Goal: Task Accomplishment & Management: Manage account settings

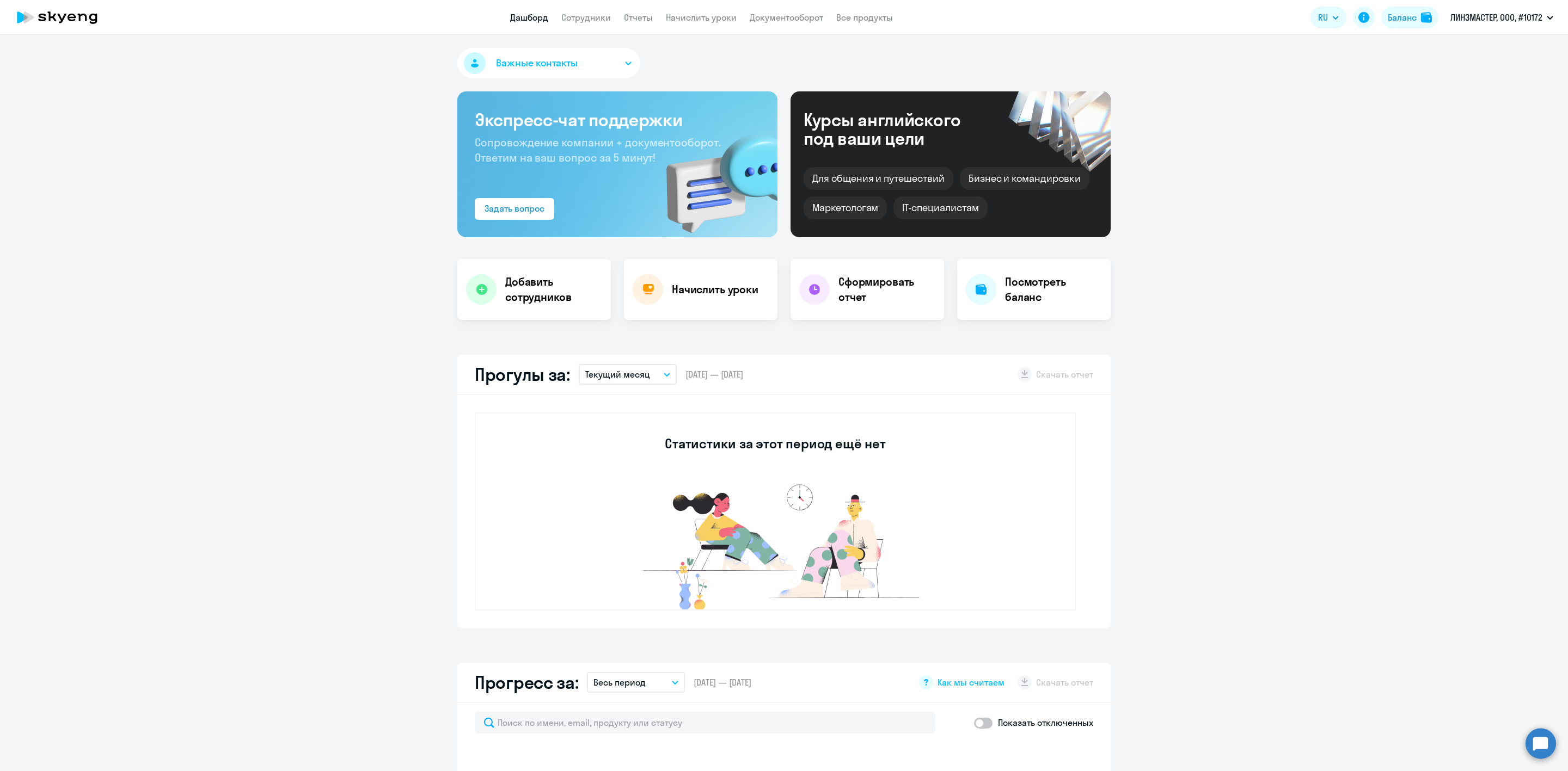
click at [570, 23] on link "Сотрудники" at bounding box center [586, 17] width 50 height 11
select select "30"
click at [582, 17] on link "Сотрудники" at bounding box center [586, 17] width 50 height 11
select select "30"
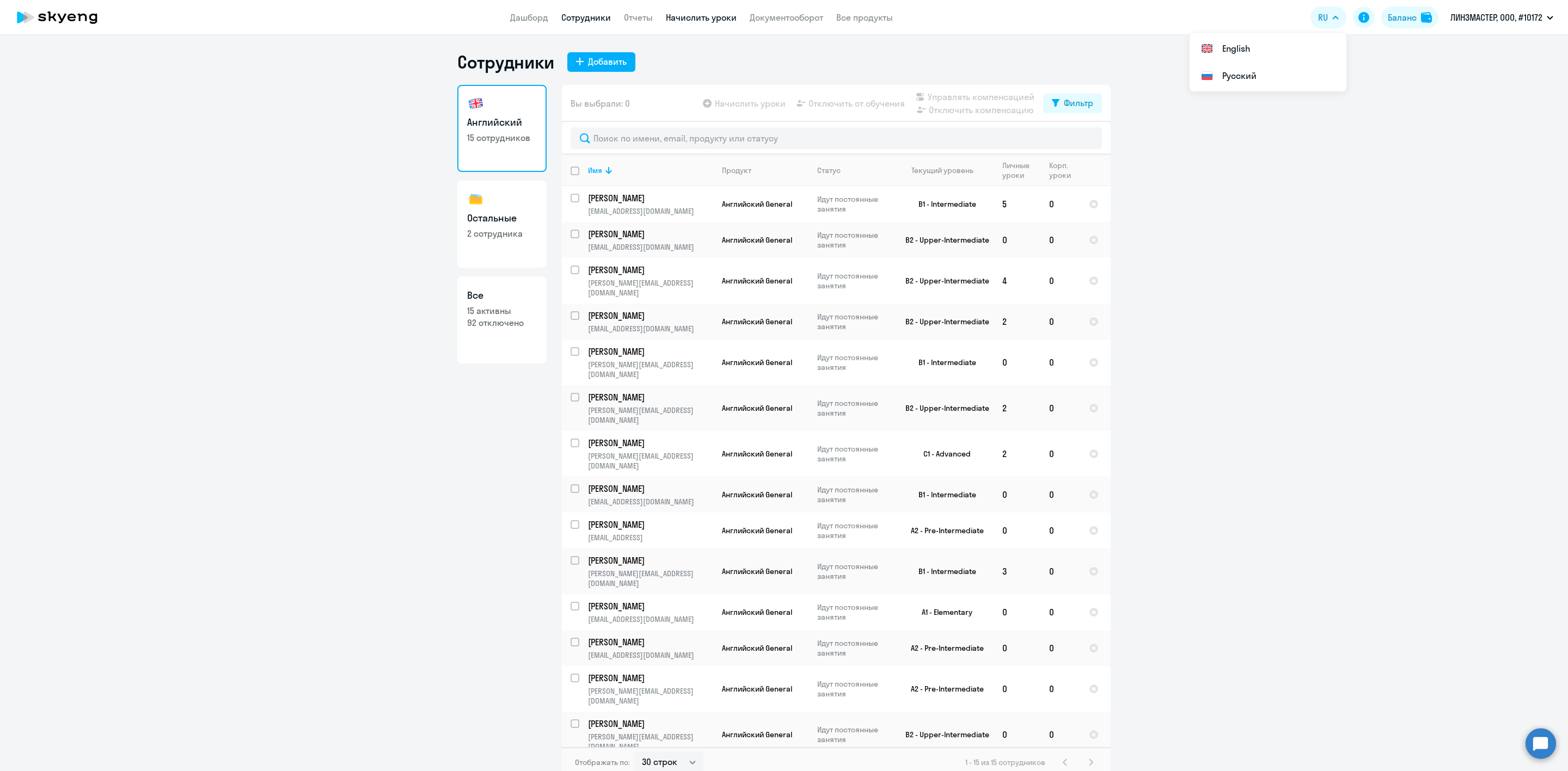
click at [714, 16] on link "Начислить уроки" at bounding box center [702, 17] width 71 height 11
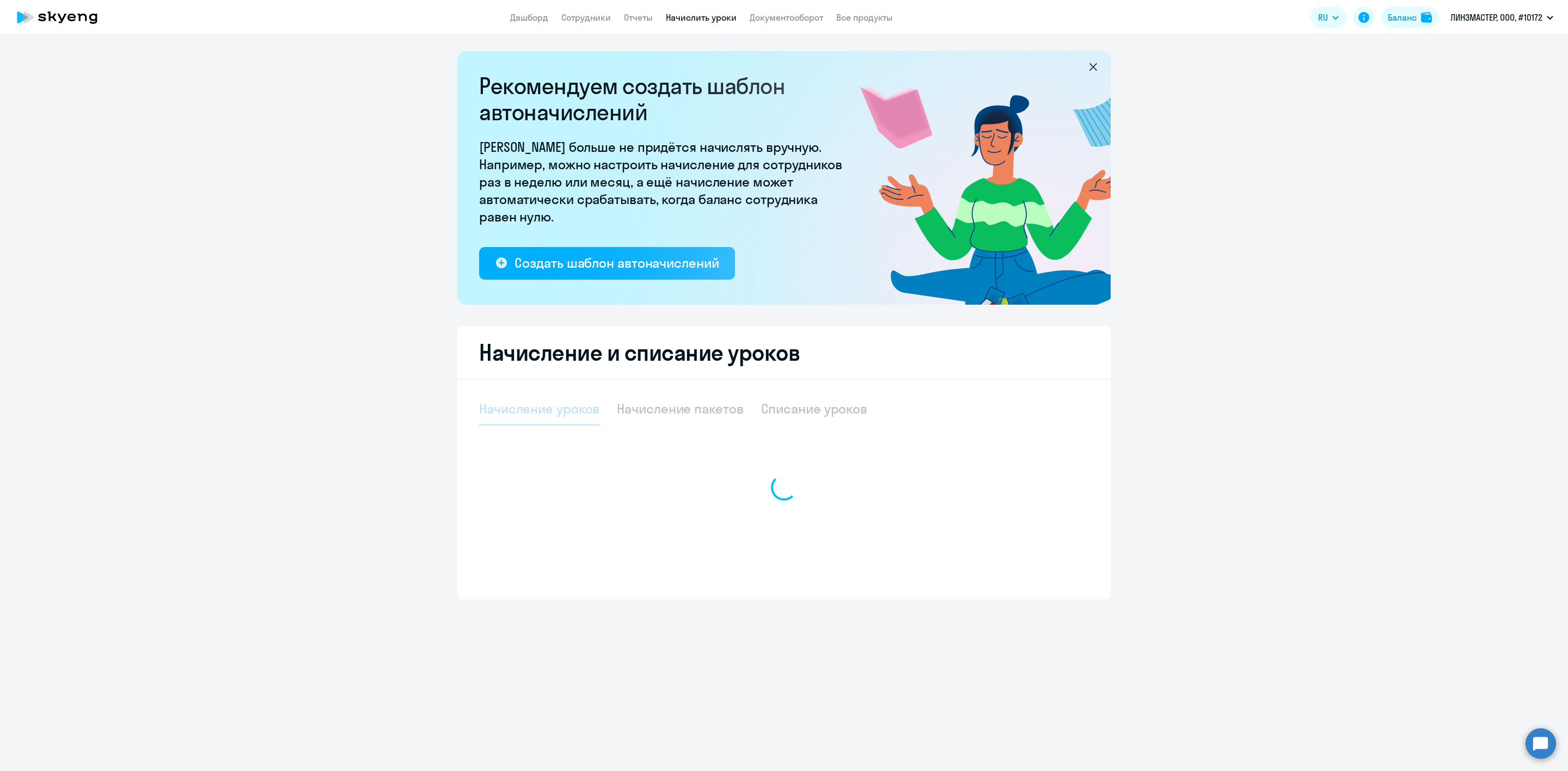
select select "10"
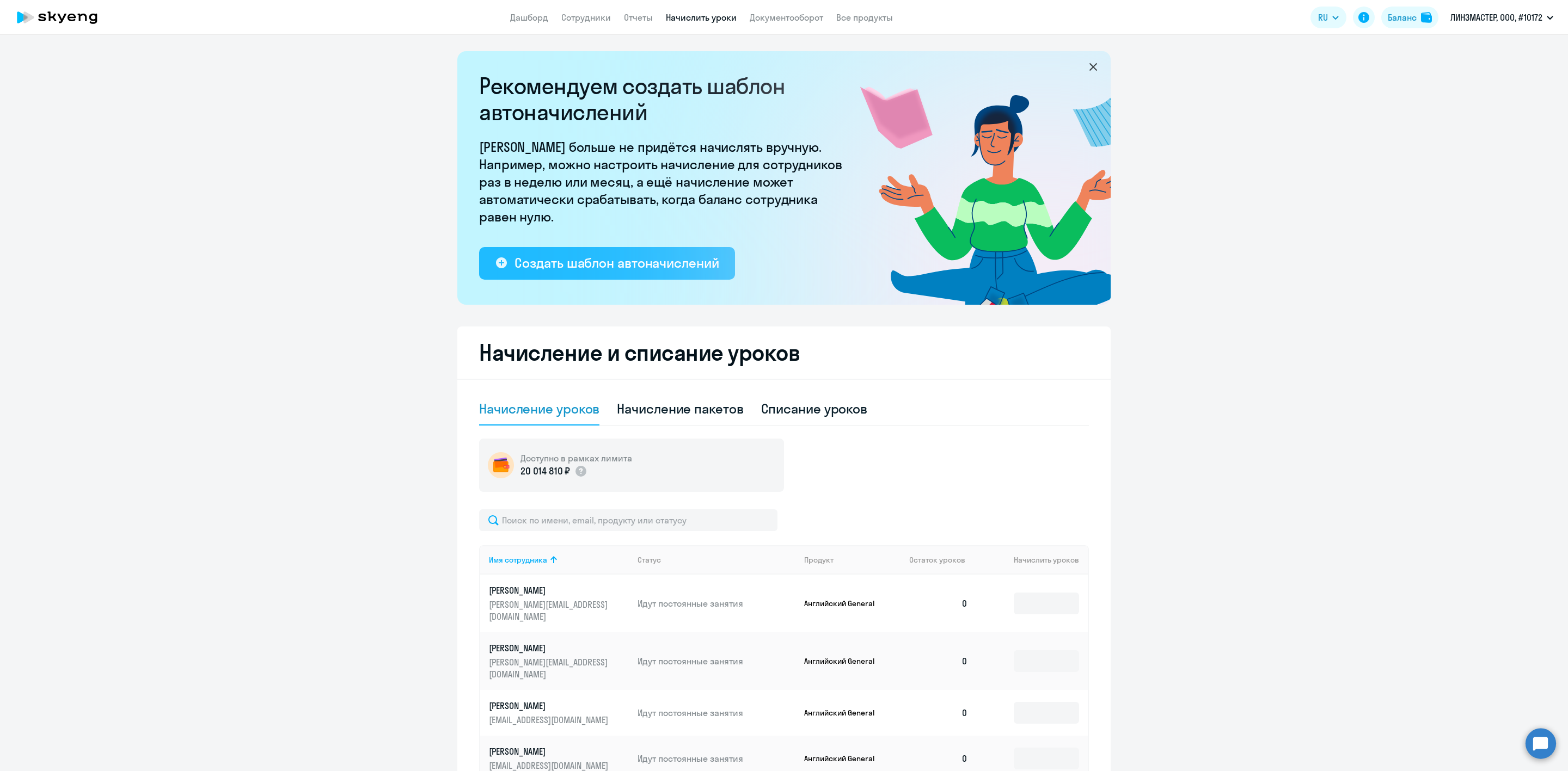
click at [596, 264] on div "Создать шаблон автоначислений" at bounding box center [616, 263] width 204 height 17
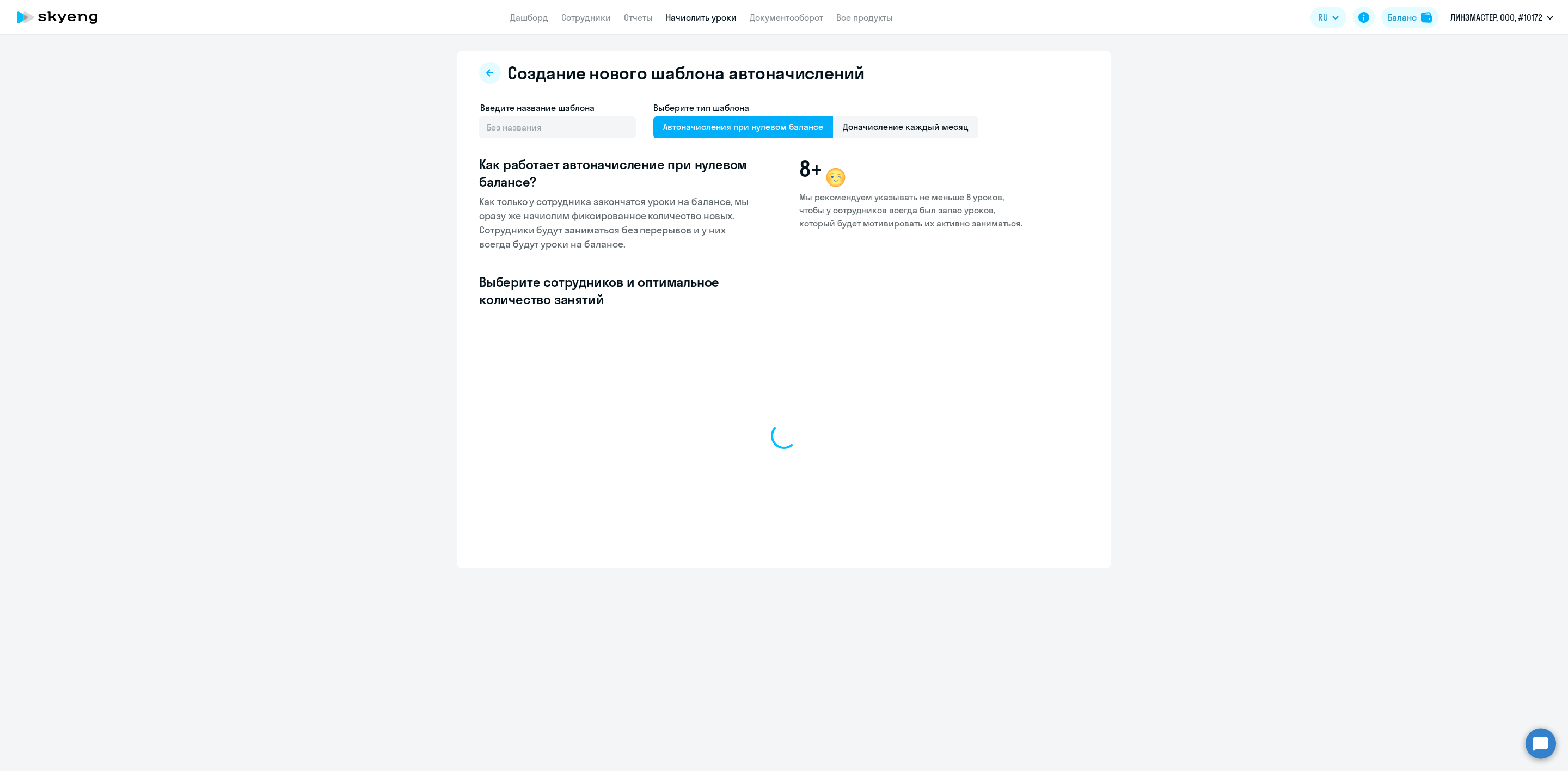
select select "10"
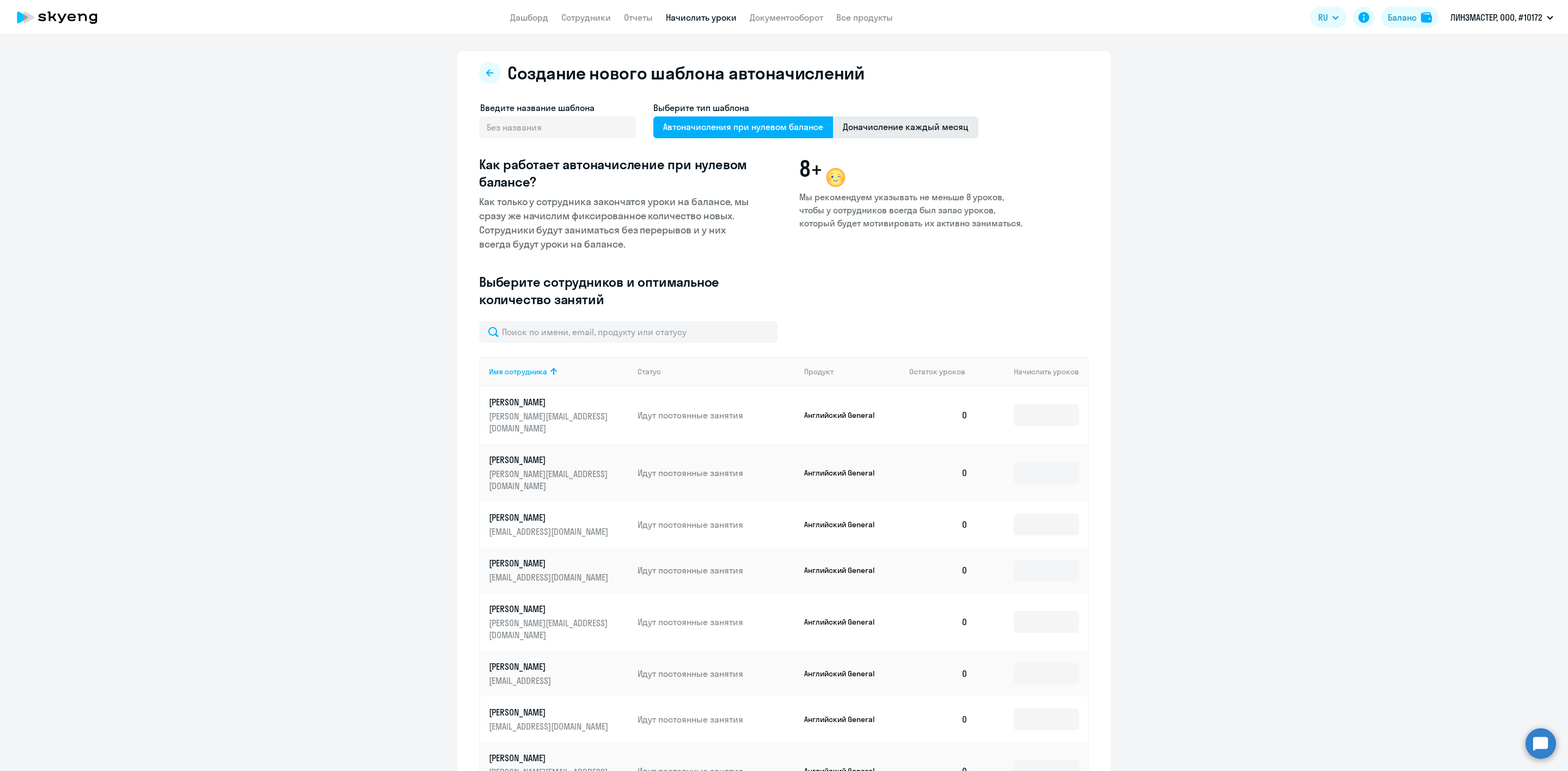
click at [906, 128] on span "Доначисление каждый месяц" at bounding box center [906, 127] width 146 height 22
click at [0, 0] on input "Доначисление каждый месяц" at bounding box center [0, 0] width 0 height 0
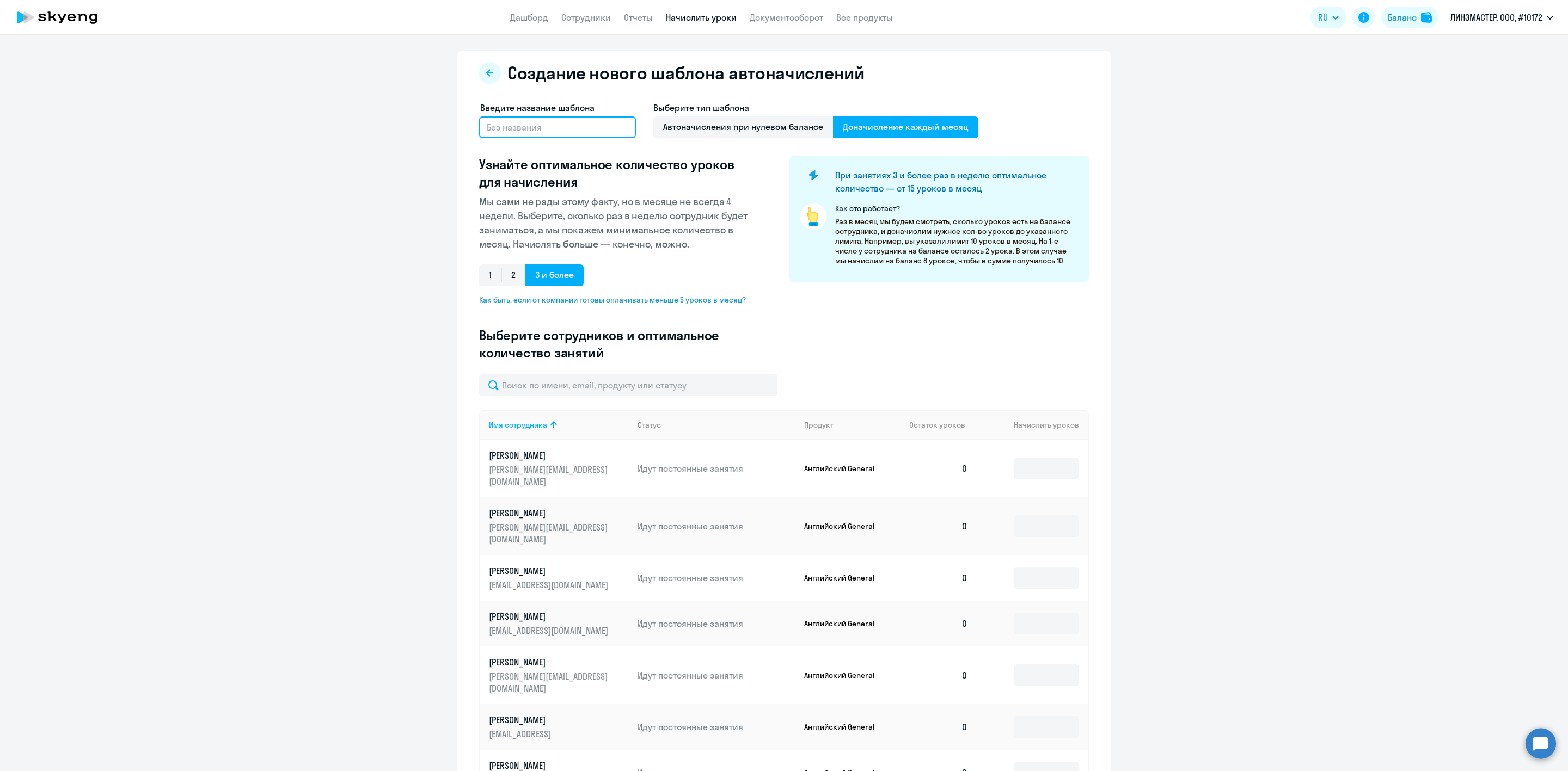
click at [514, 126] on input "text" at bounding box center [557, 127] width 157 height 22
type input "Ежемесячное автоначисление"
click at [1031, 515] on input at bounding box center [1046, 526] width 65 height 22
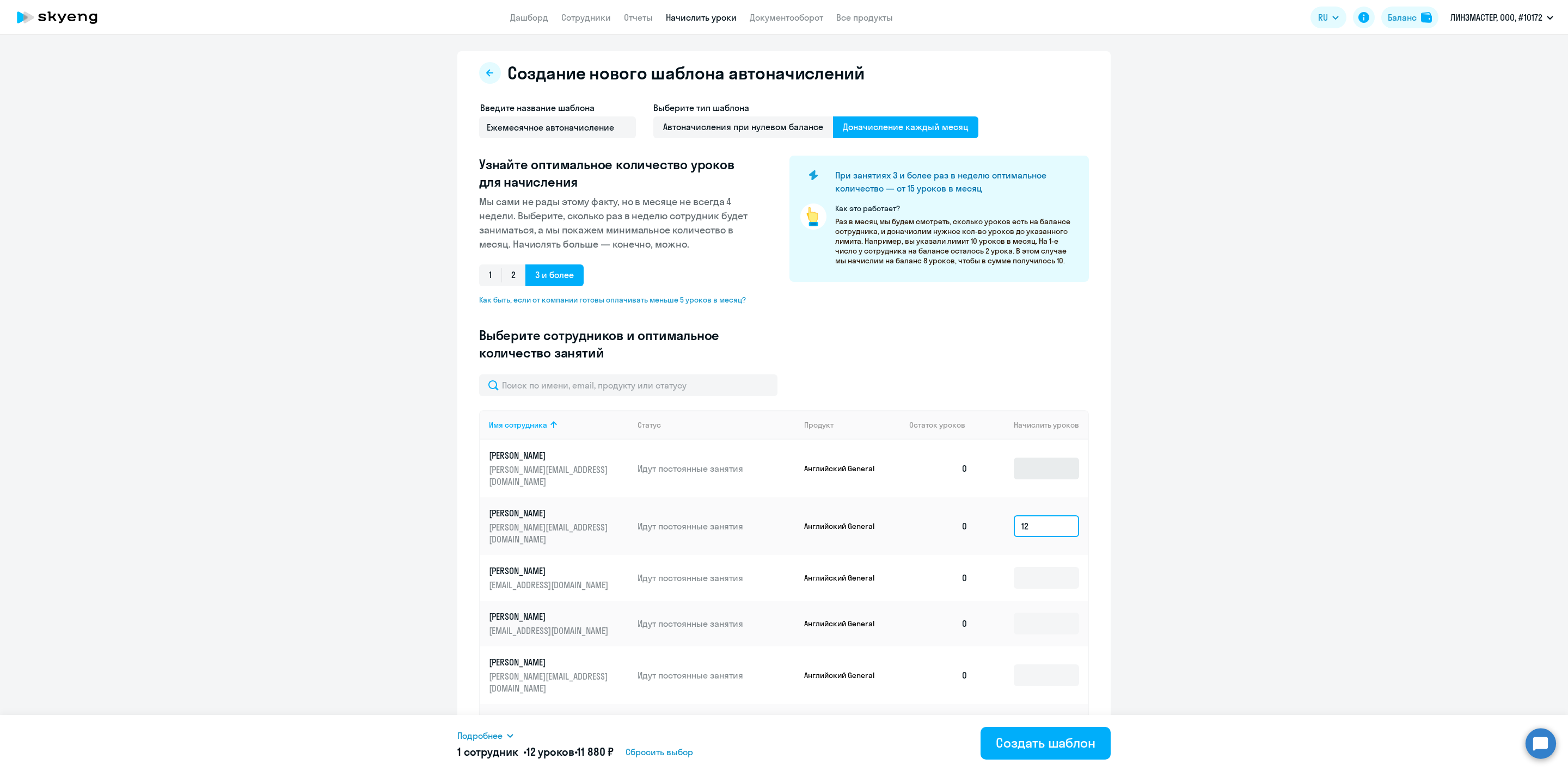
type input "12"
click at [1024, 469] on input at bounding box center [1046, 468] width 65 height 22
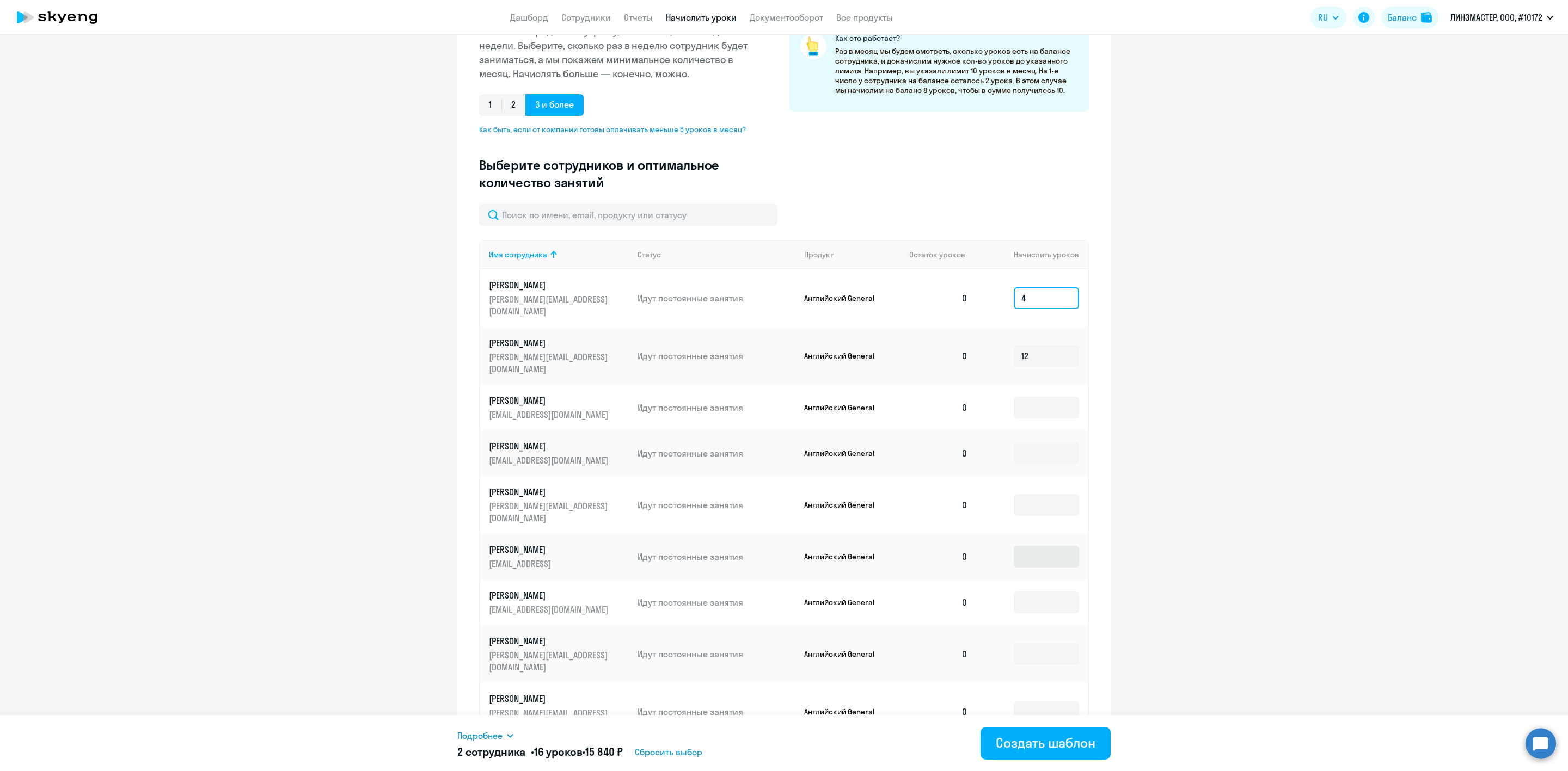
scroll to position [217, 0]
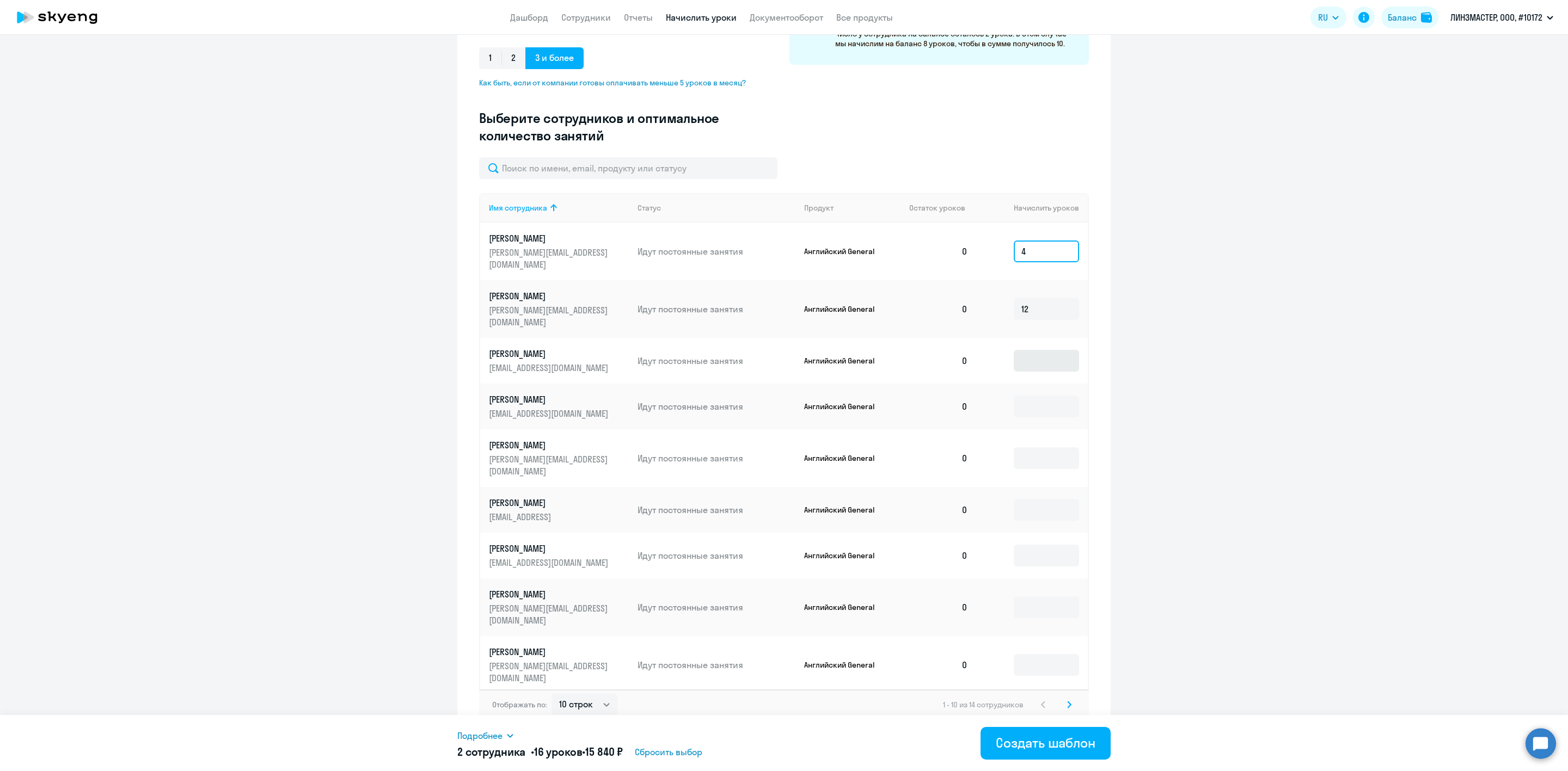
type input "4"
click at [1034, 350] on input at bounding box center [1046, 361] width 65 height 22
type input "4"
click at [1037, 395] on input at bounding box center [1046, 406] width 65 height 22
type input "4"
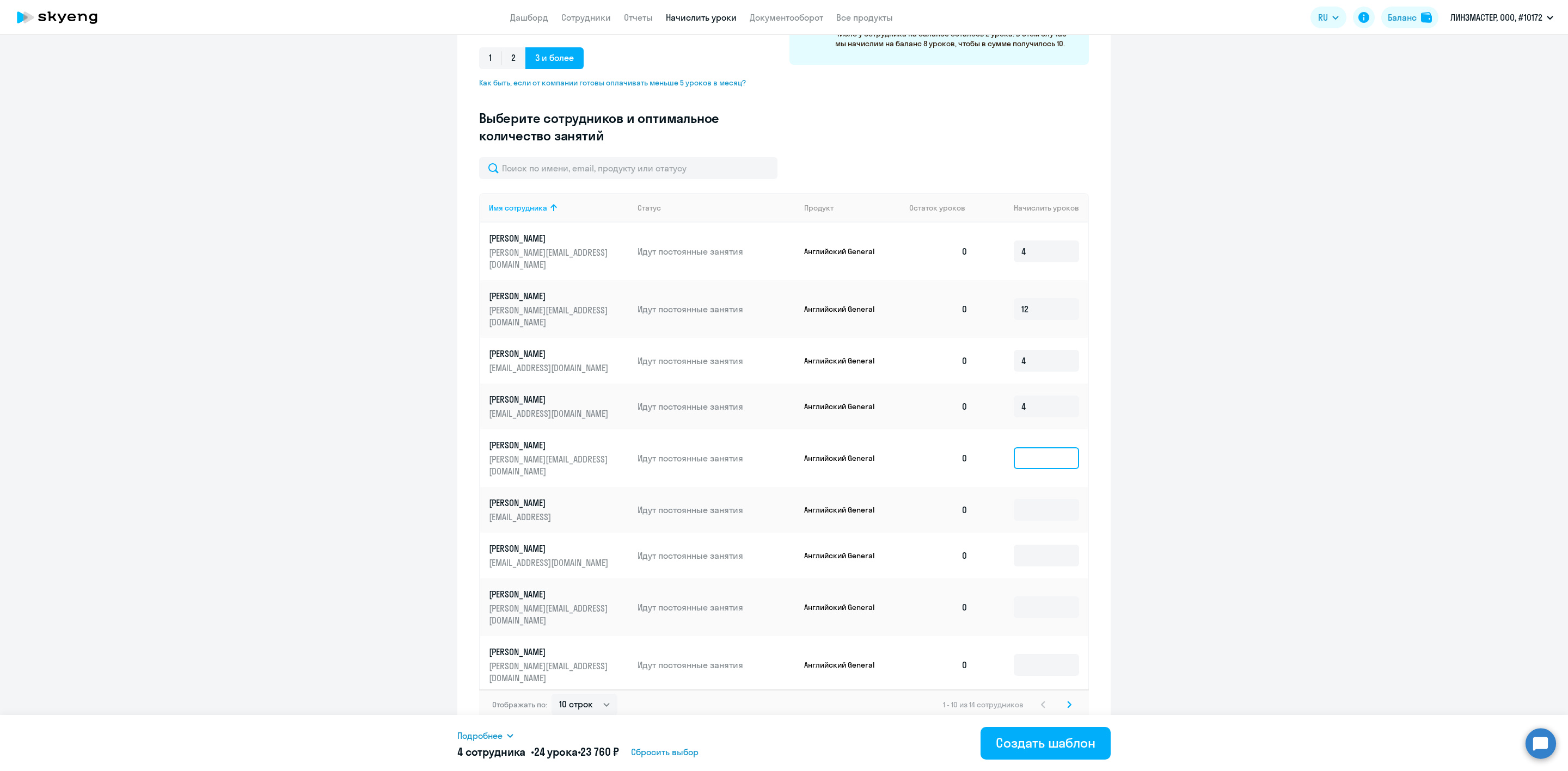
click at [1037, 448] on input at bounding box center [1046, 458] width 65 height 22
type input "4"
click at [1026, 499] on input at bounding box center [1046, 510] width 65 height 22
type input "4"
click at [1028, 545] on input at bounding box center [1046, 555] width 65 height 22
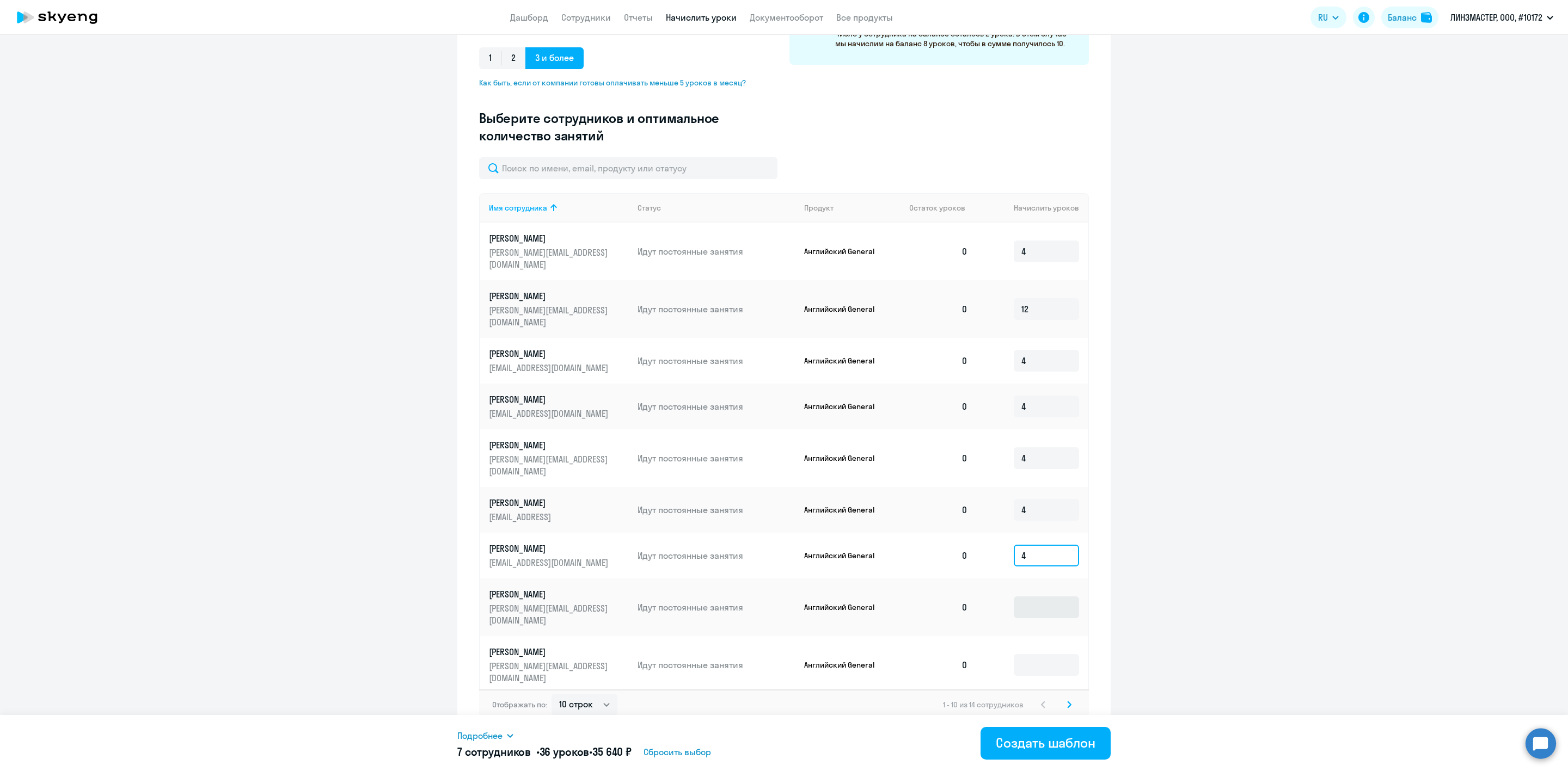
type input "4"
click at [1024, 596] on input at bounding box center [1046, 607] width 65 height 22
type input "4"
click at [1023, 654] on input at bounding box center [1046, 665] width 65 height 22
type input "4"
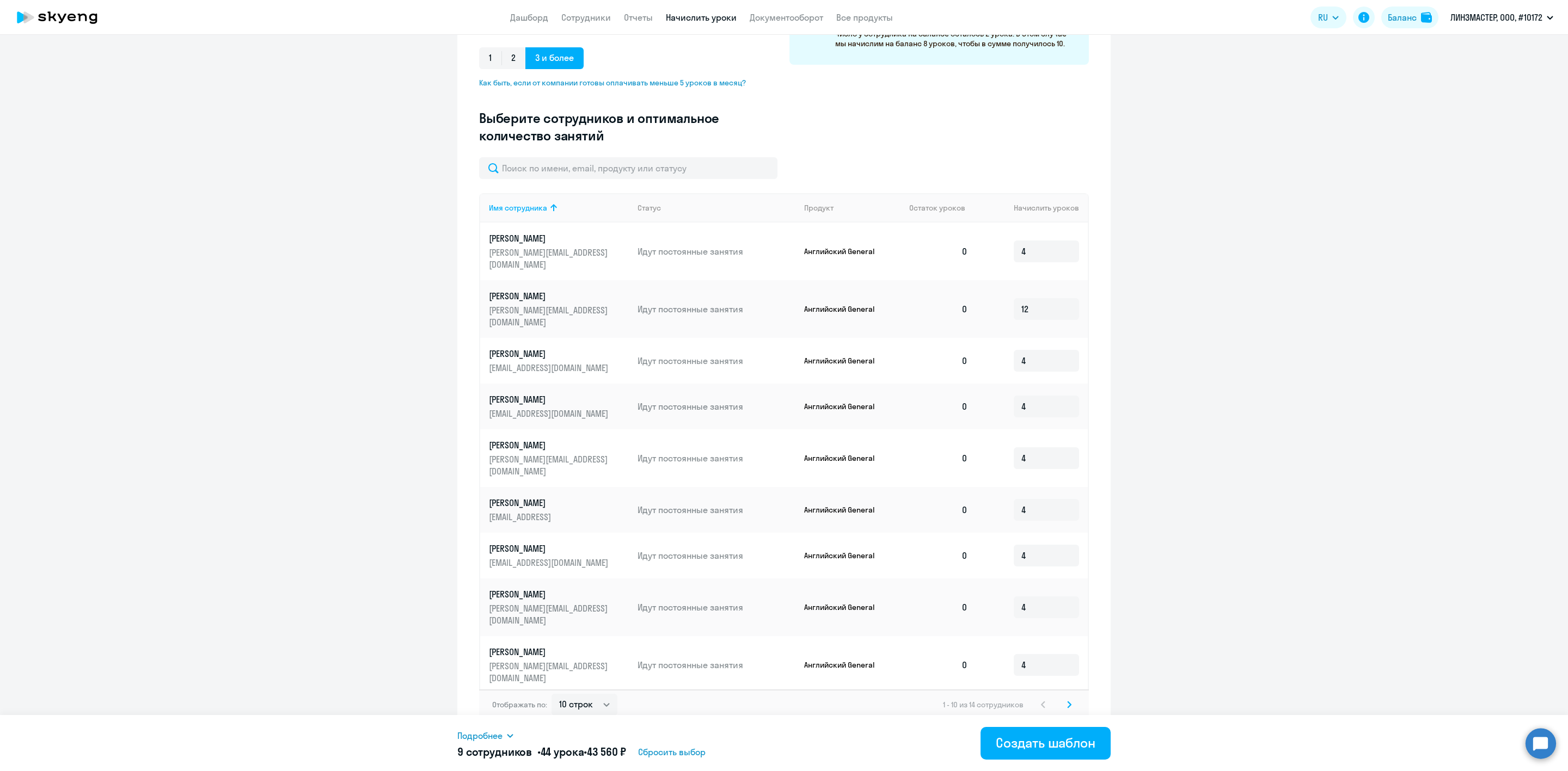
click at [1023, 712] on input at bounding box center [1046, 723] width 65 height 22
type input "4"
click at [596, 696] on select "10 строк 30 строк 50 строк" at bounding box center [585, 704] width 66 height 22
select select "30"
click at [552, 694] on select "10 строк 30 строк 50 строк" at bounding box center [585, 704] width 66 height 22
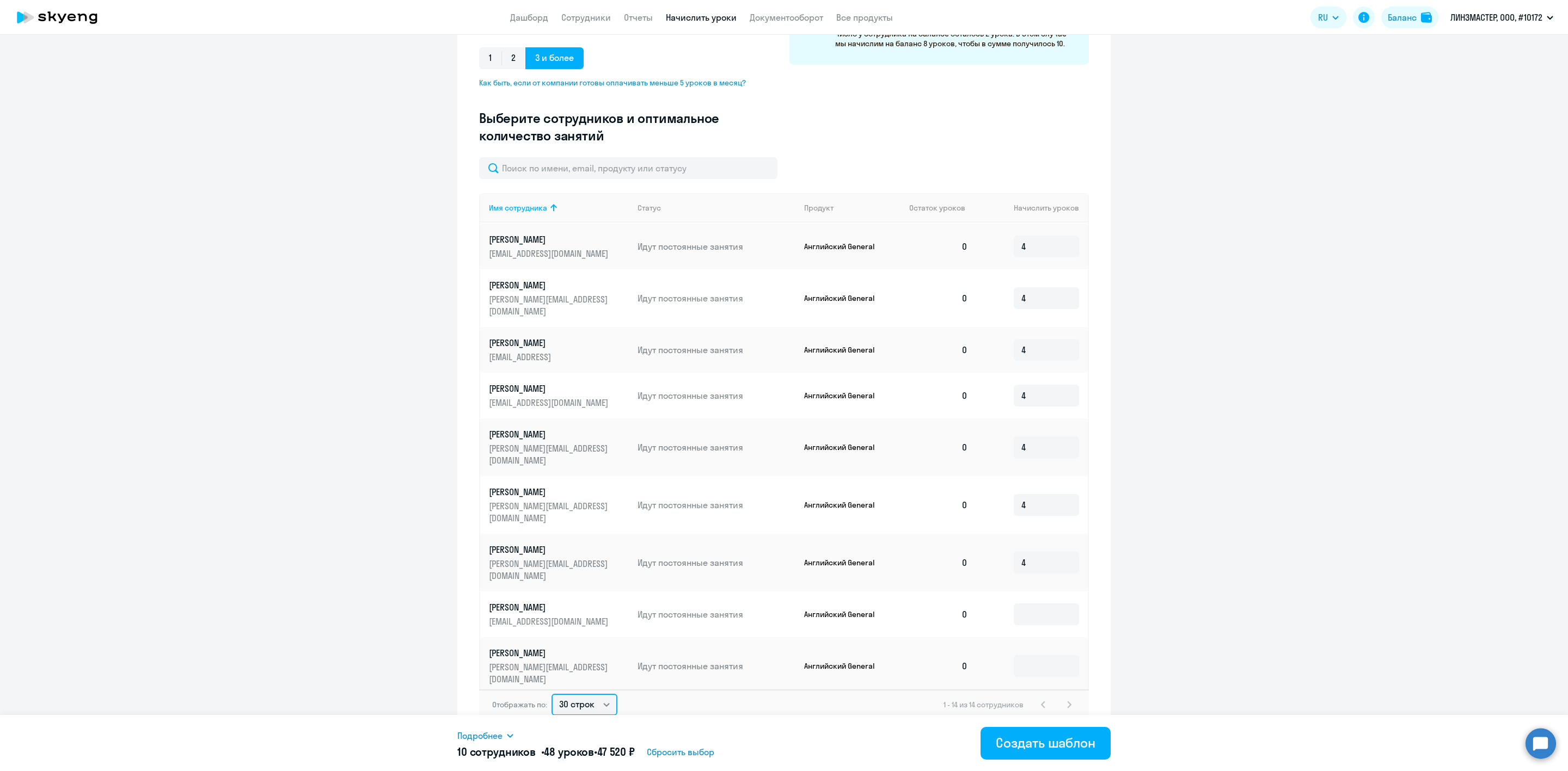
scroll to position [173, 0]
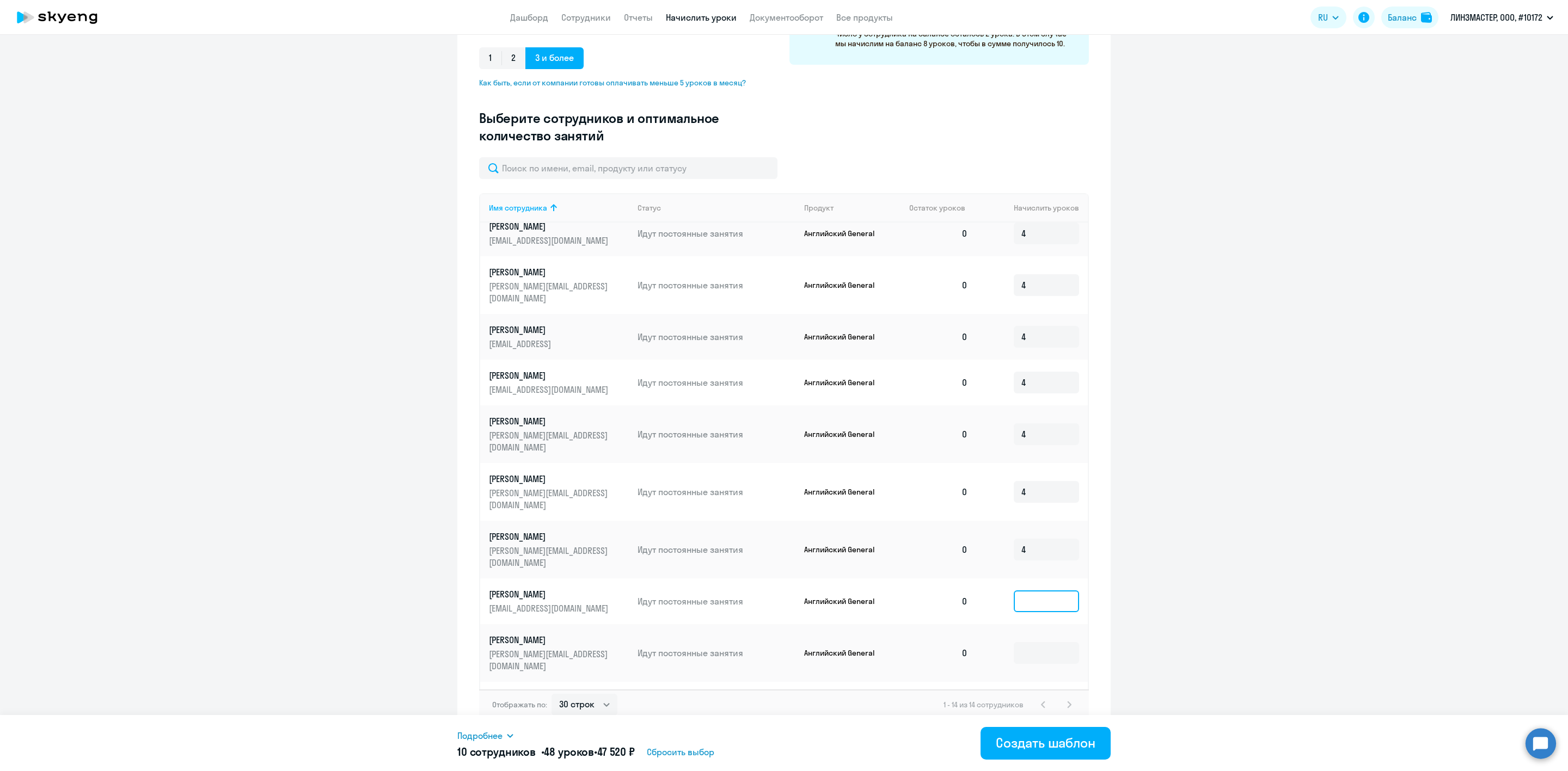
click at [1021, 591] on input at bounding box center [1046, 601] width 65 height 22
type input "4"
click at [1014, 642] on input at bounding box center [1046, 653] width 65 height 22
type input "4"
click at [1014, 694] on input at bounding box center [1046, 704] width 65 height 22
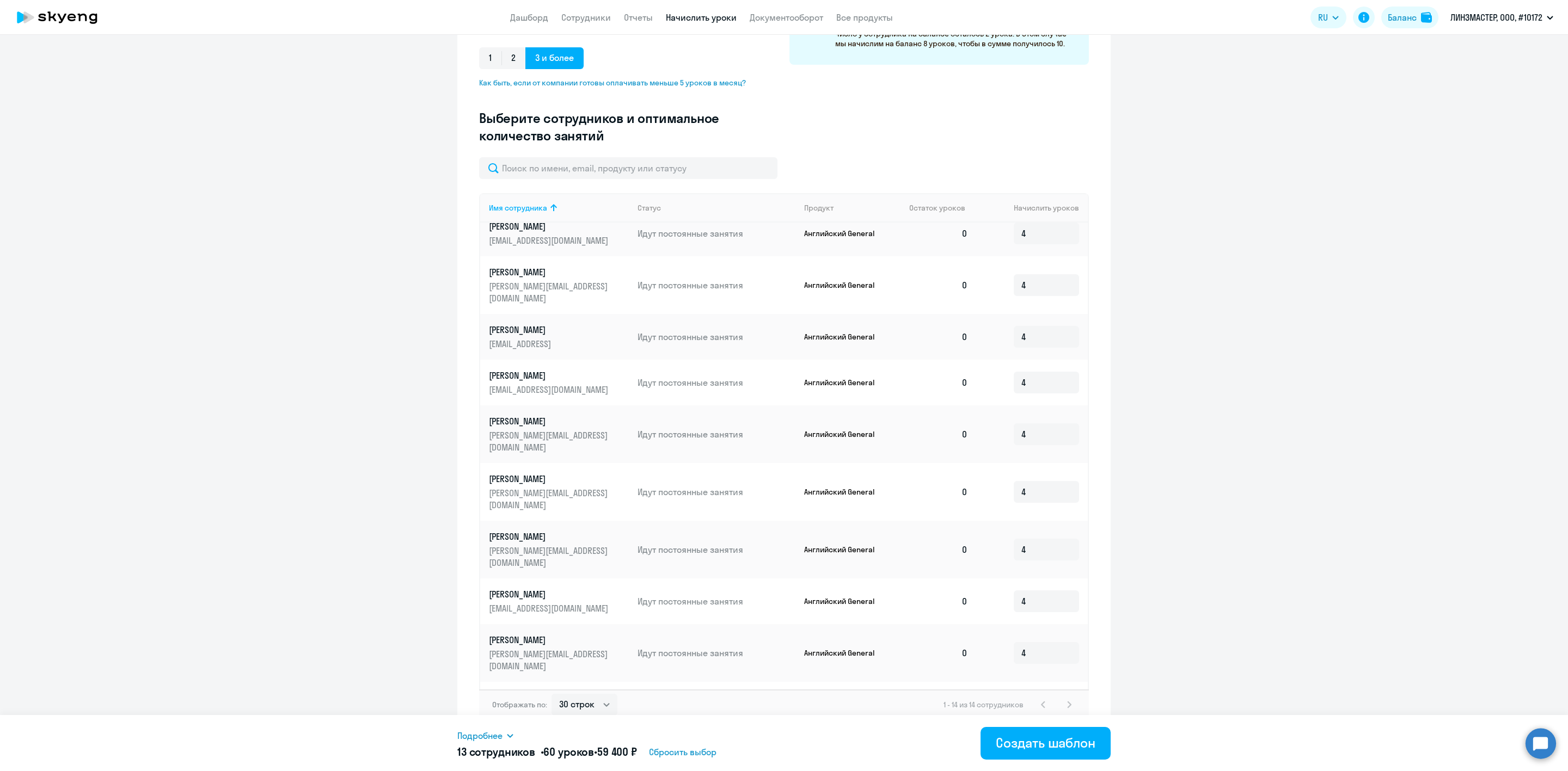
type input "4"
click at [1014, 740] on input at bounding box center [1046, 750] width 65 height 22
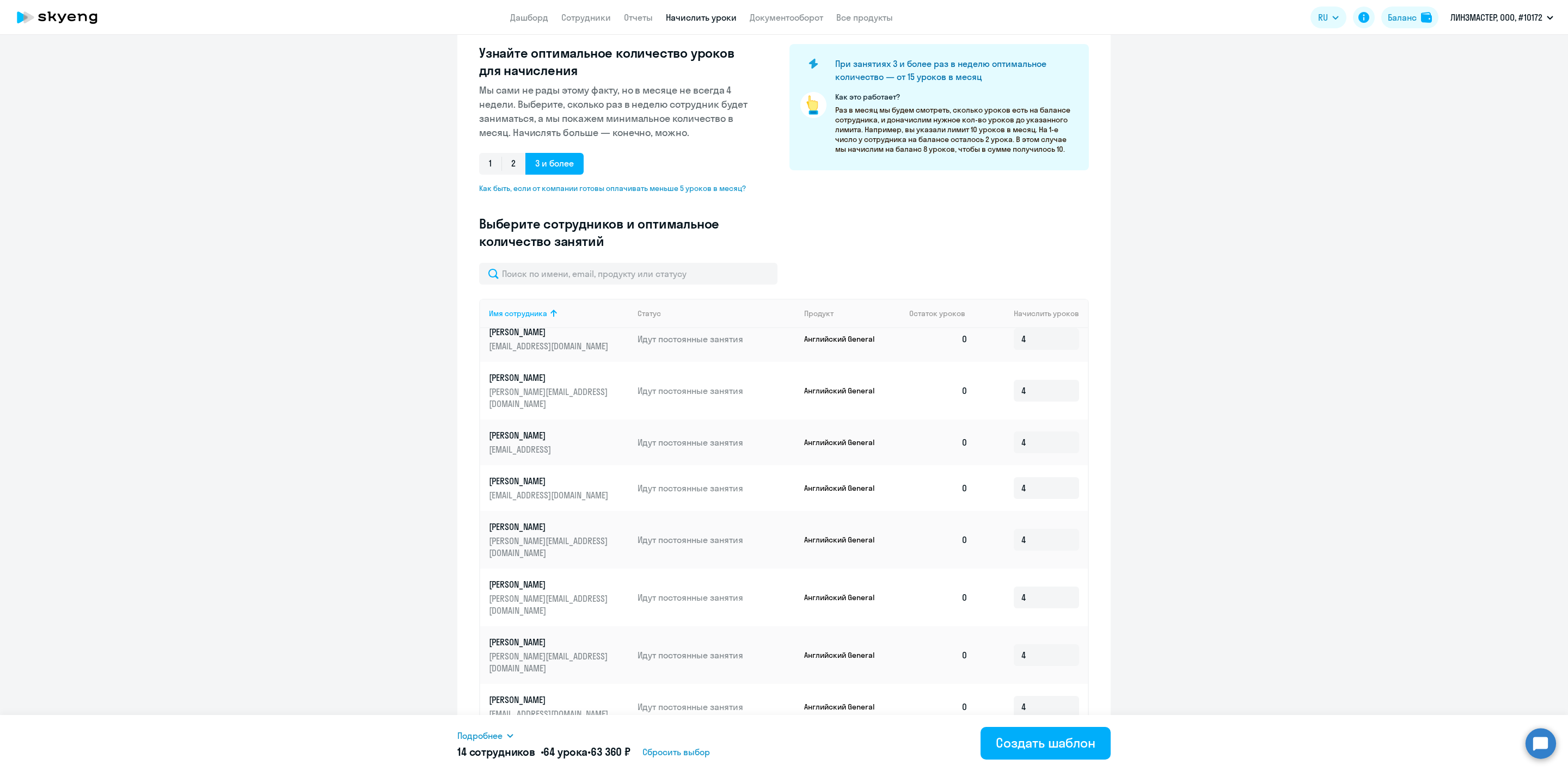
scroll to position [0, 0]
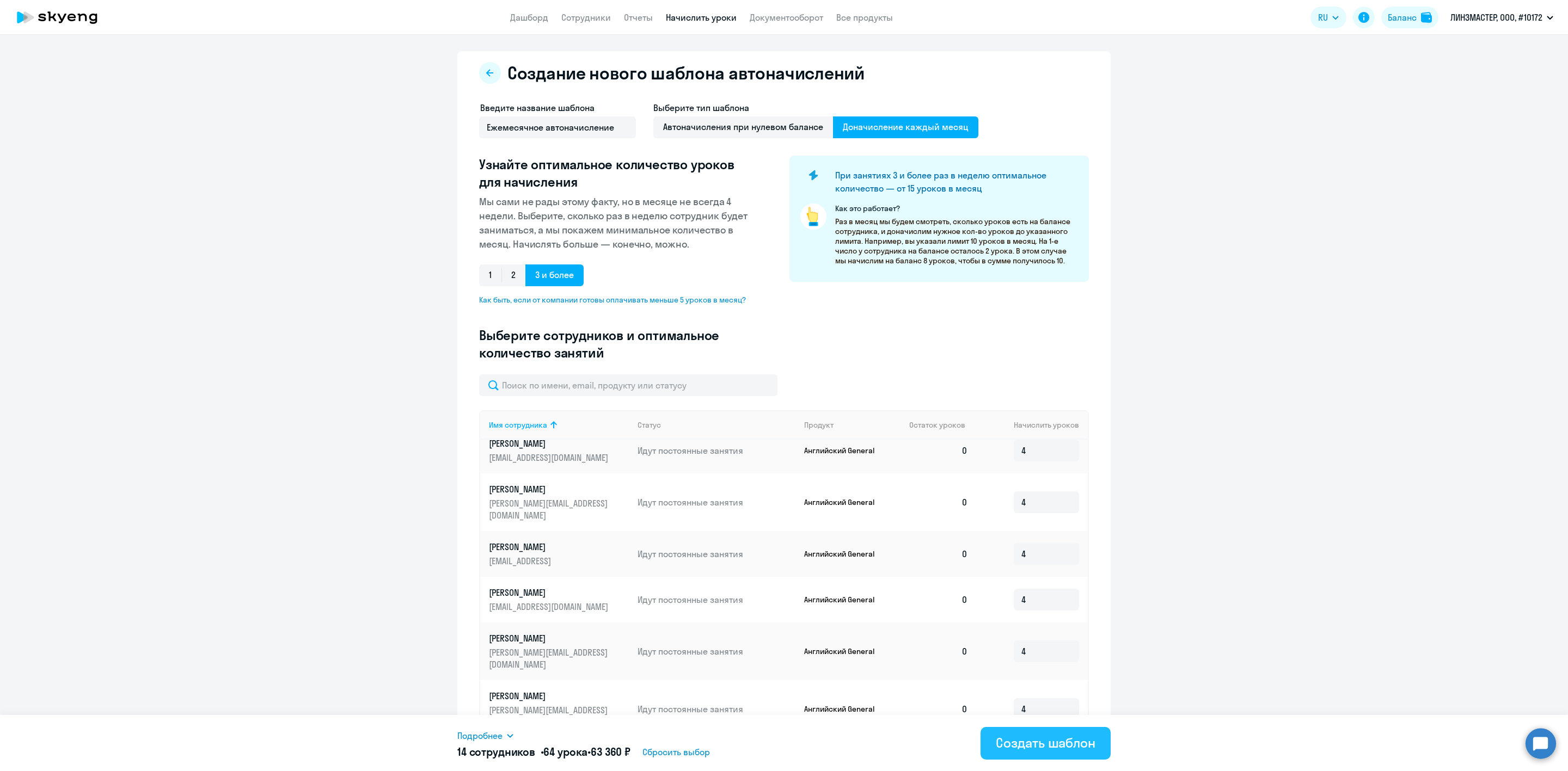
type input "4"
click at [1028, 741] on div "Создать шаблон" at bounding box center [1046, 743] width 100 height 17
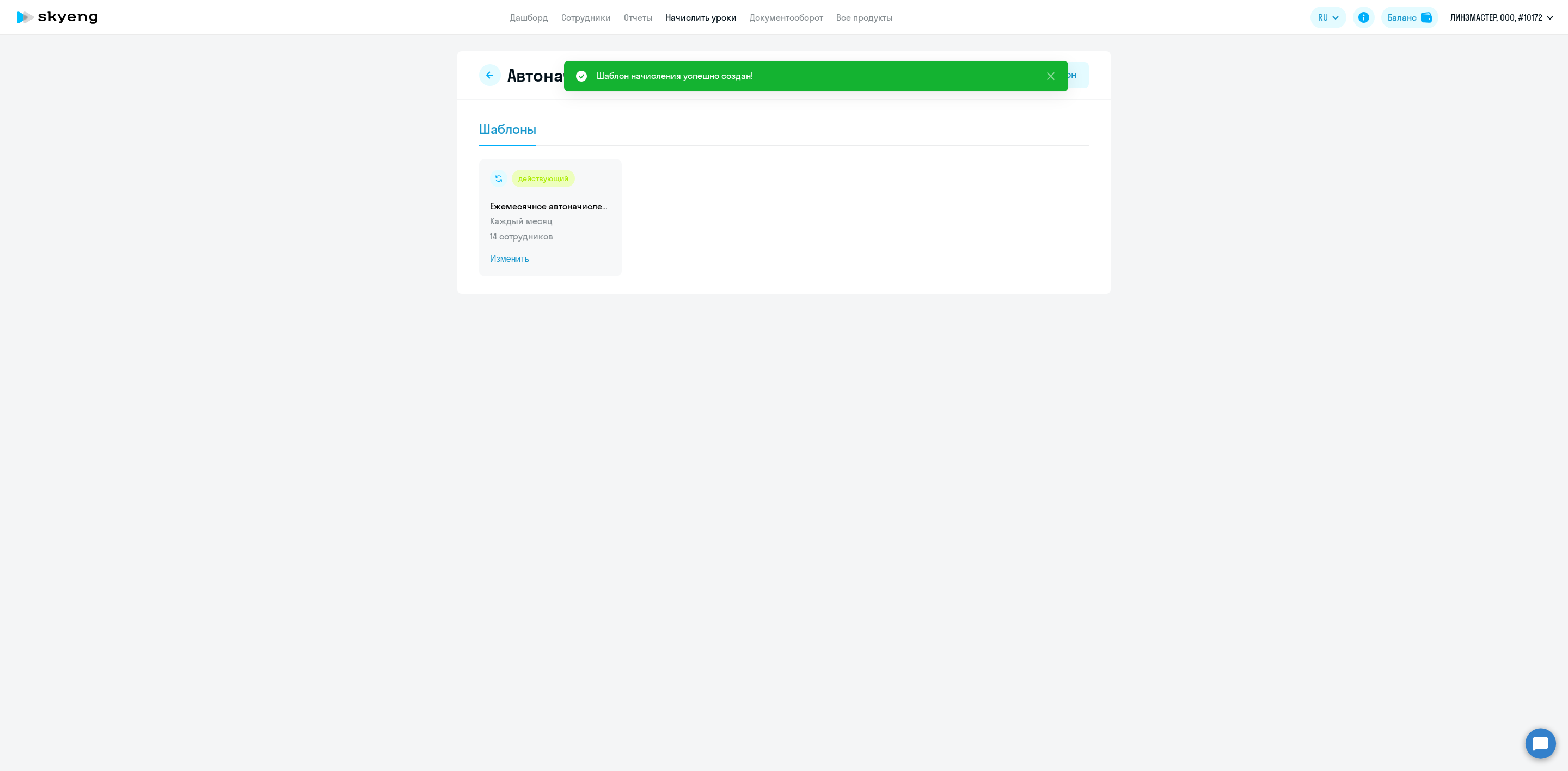
click at [557, 233] on p "14 сотрудников" at bounding box center [550, 236] width 121 height 13
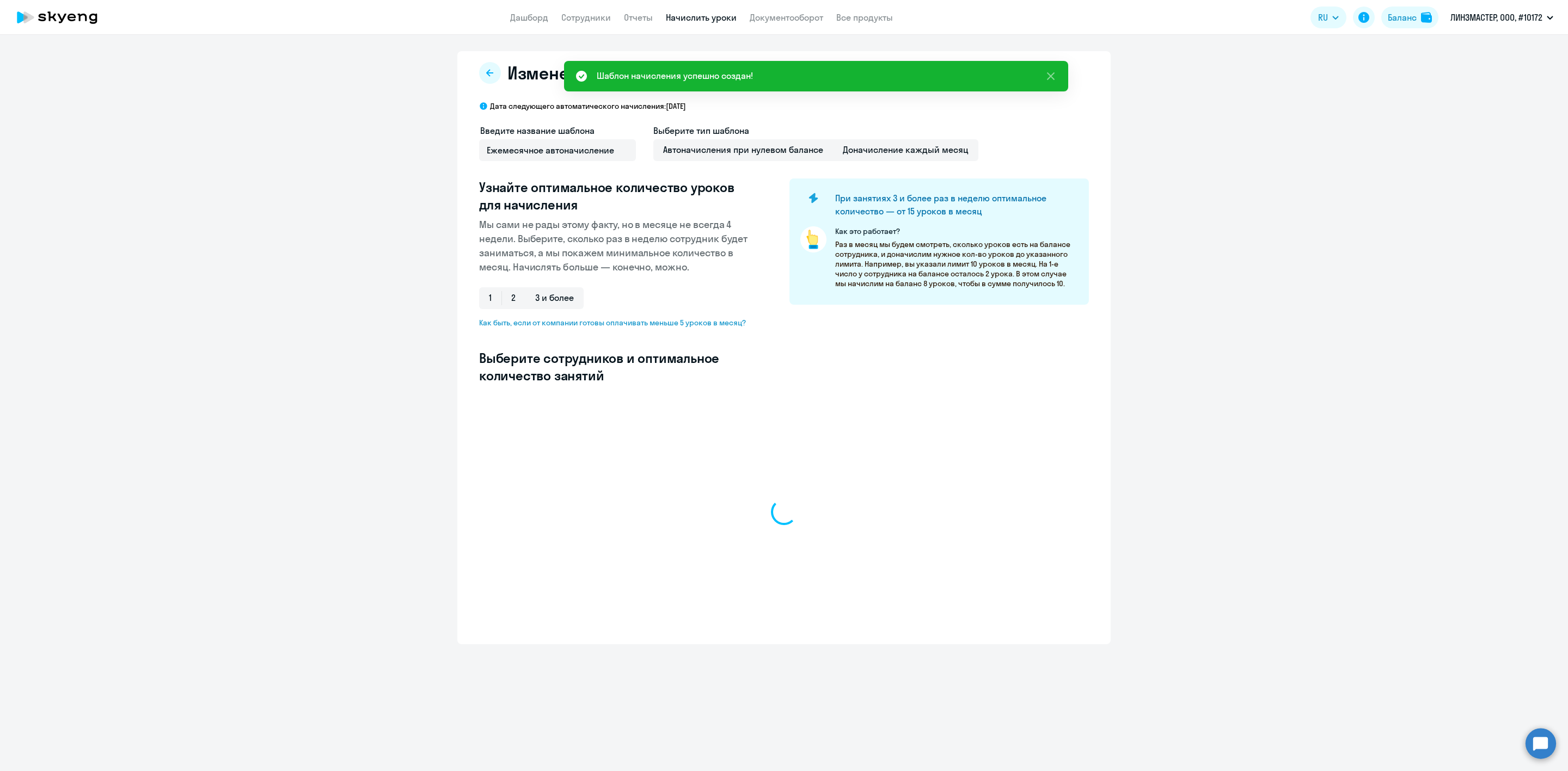
select select "10"
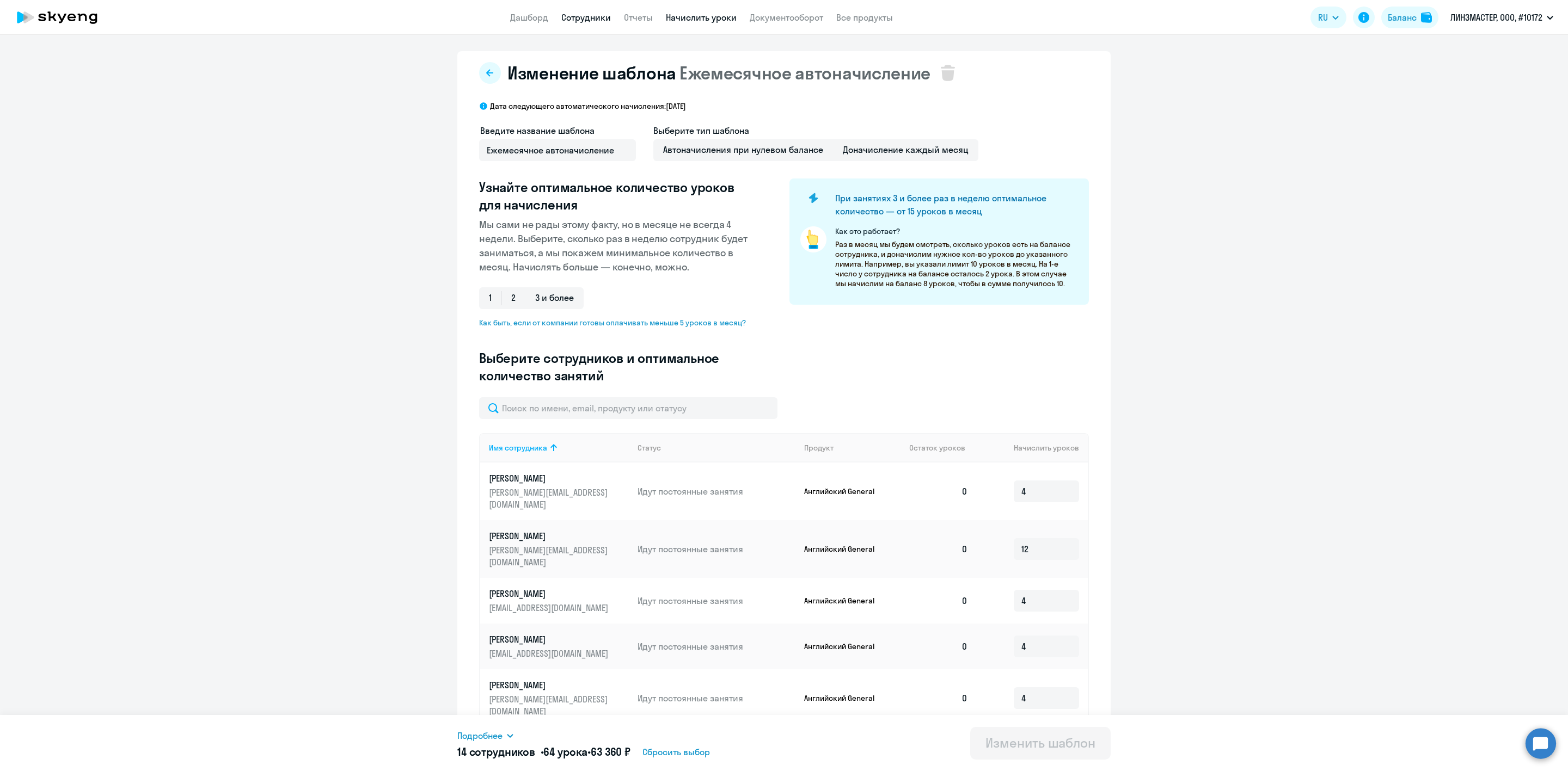
click at [580, 12] on link "Сотрудники" at bounding box center [586, 17] width 50 height 11
select select "30"
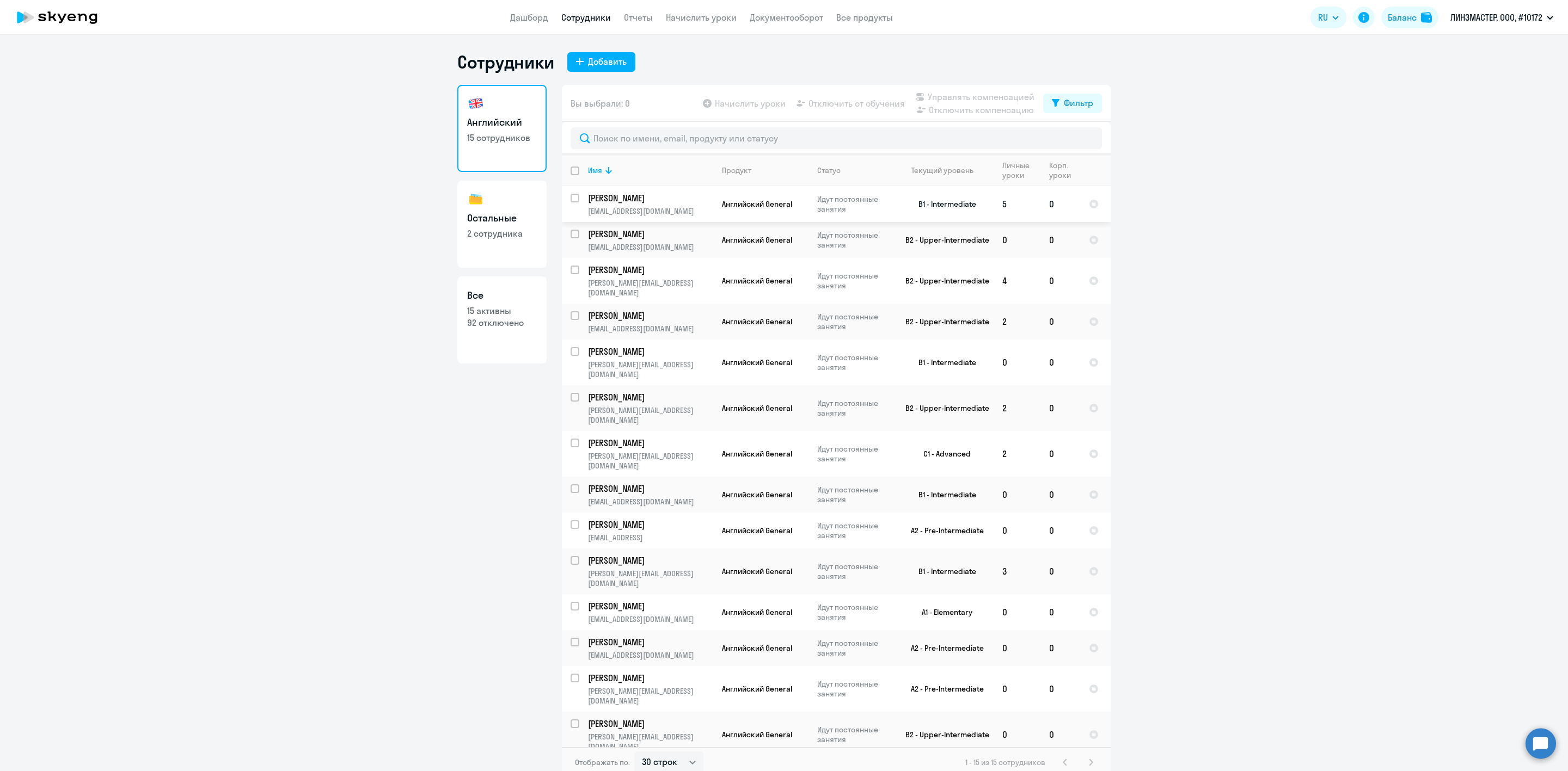
click at [575, 198] on input "select row 16402840" at bounding box center [581, 205] width 22 height 22
checkbox input "true"
click at [573, 233] on input "select row 16761067" at bounding box center [581, 240] width 22 height 22
checkbox input "true"
click at [574, 262] on div at bounding box center [575, 270] width 26 height 26
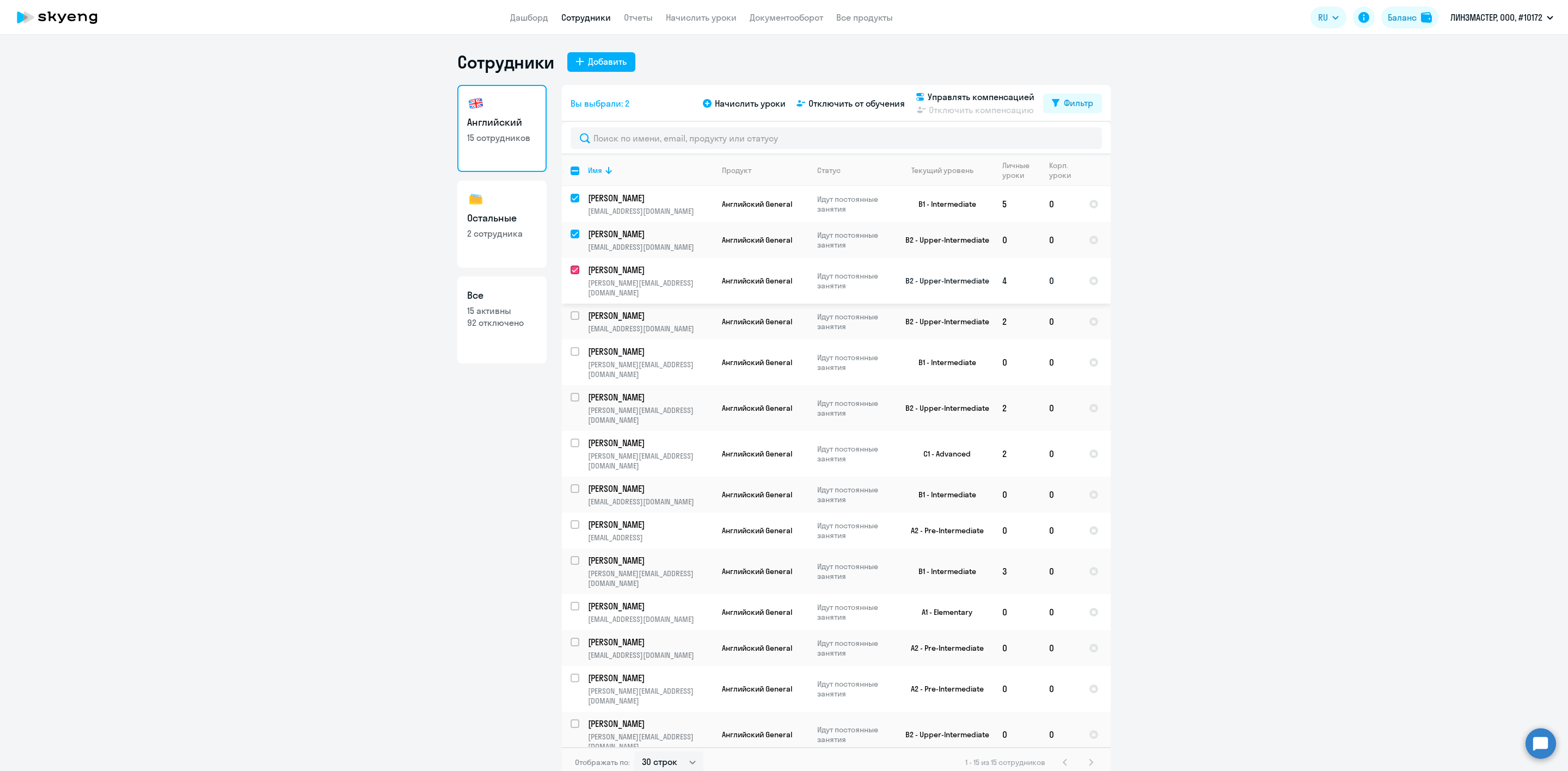
checkbox input "true"
click at [575, 312] on input "select row 5423281" at bounding box center [581, 322] width 22 height 22
checkbox input "true"
click at [577, 347] on input "select row 5433893" at bounding box center [581, 358] width 22 height 22
checkbox input "true"
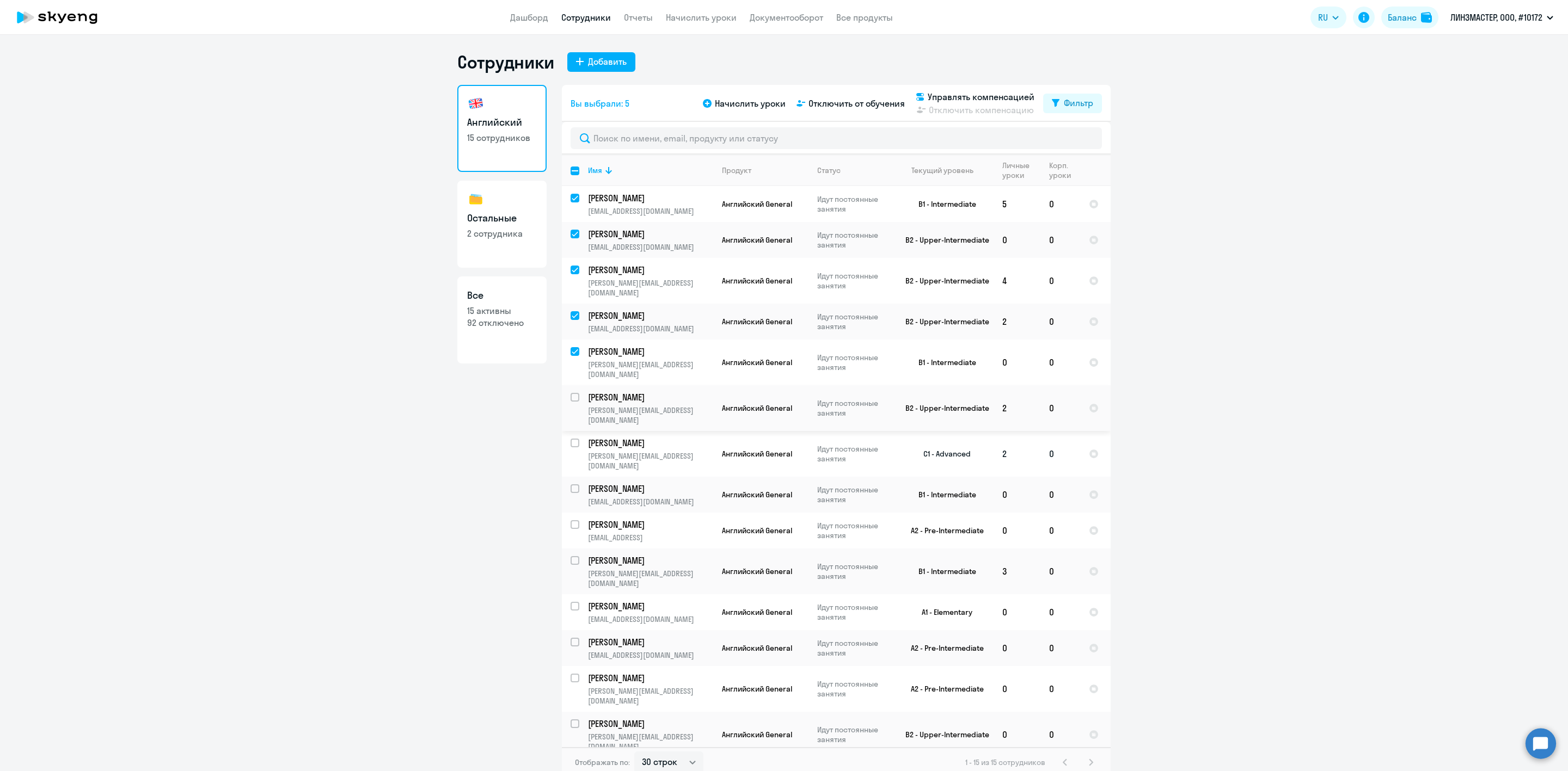
drag, startPoint x: 578, startPoint y: 376, endPoint x: 565, endPoint y: 405, distance: 31.8
click at [578, 393] on input "select row 5495335" at bounding box center [581, 404] width 22 height 22
checkbox input "true"
click at [572, 439] on input "select row 6221412" at bounding box center [581, 450] width 22 height 22
checkbox input "true"
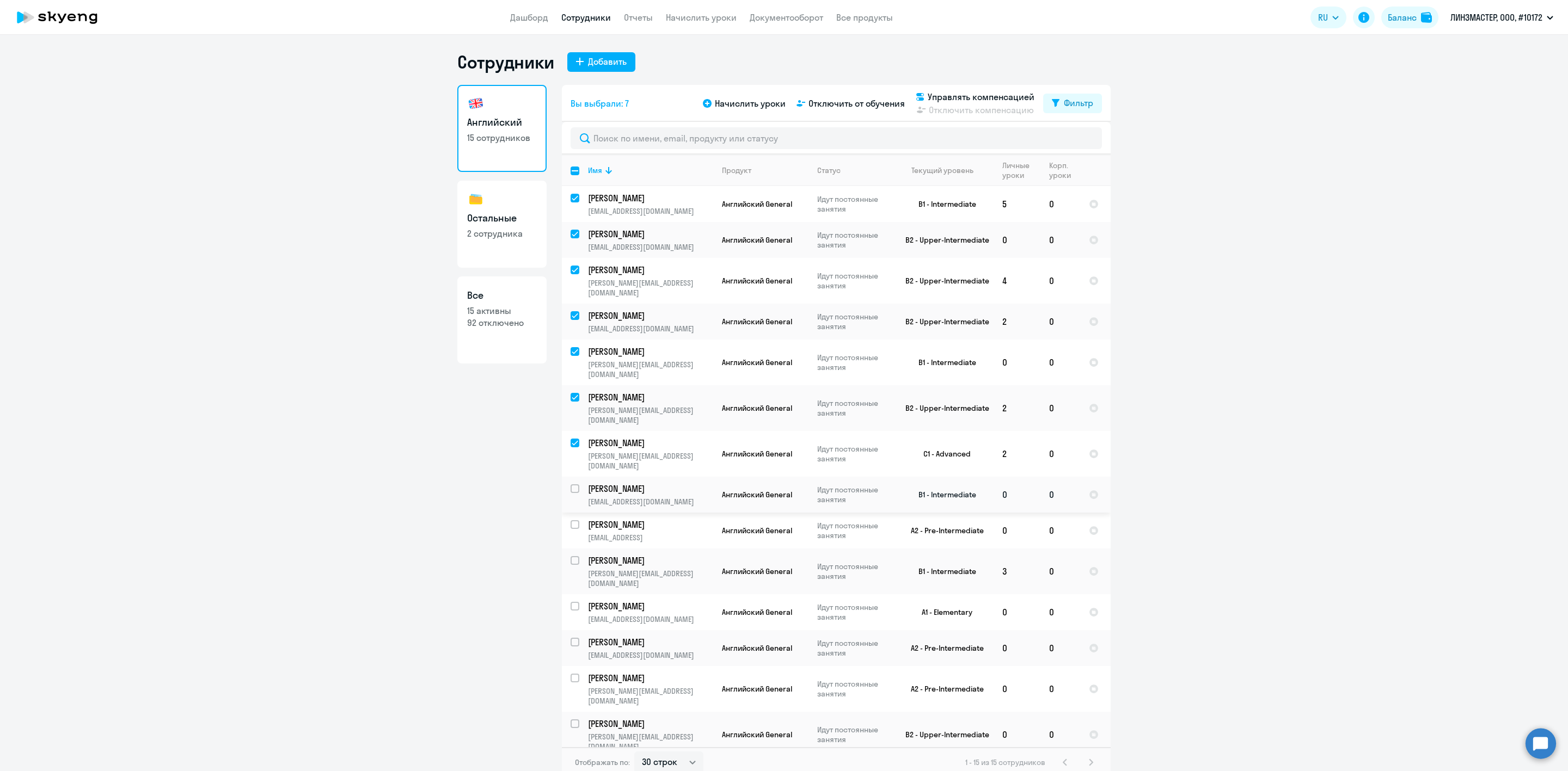
click at [575, 484] on input "select row 14336449" at bounding box center [581, 495] width 22 height 22
checkbox input "true"
click at [577, 520] on input "select row 5423268" at bounding box center [581, 531] width 22 height 22
checkbox input "true"
click at [575, 556] on input "select row 5423265" at bounding box center [581, 567] width 22 height 22
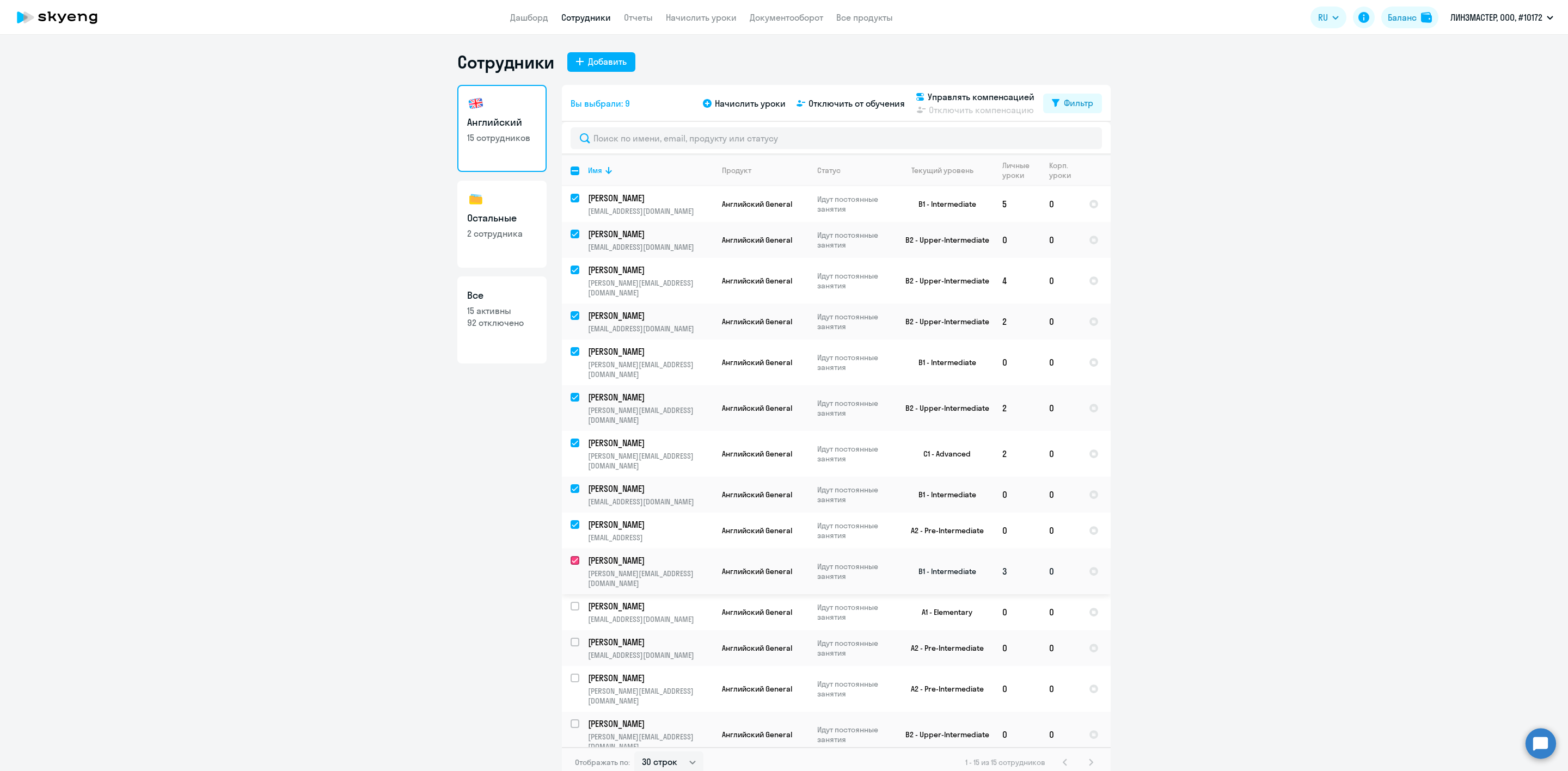
checkbox input "true"
click at [578, 602] on input "select row 12306312" at bounding box center [581, 612] width 22 height 22
checkbox input "true"
click at [577, 638] on input "select row 10179673" at bounding box center [581, 649] width 22 height 22
checkbox input "true"
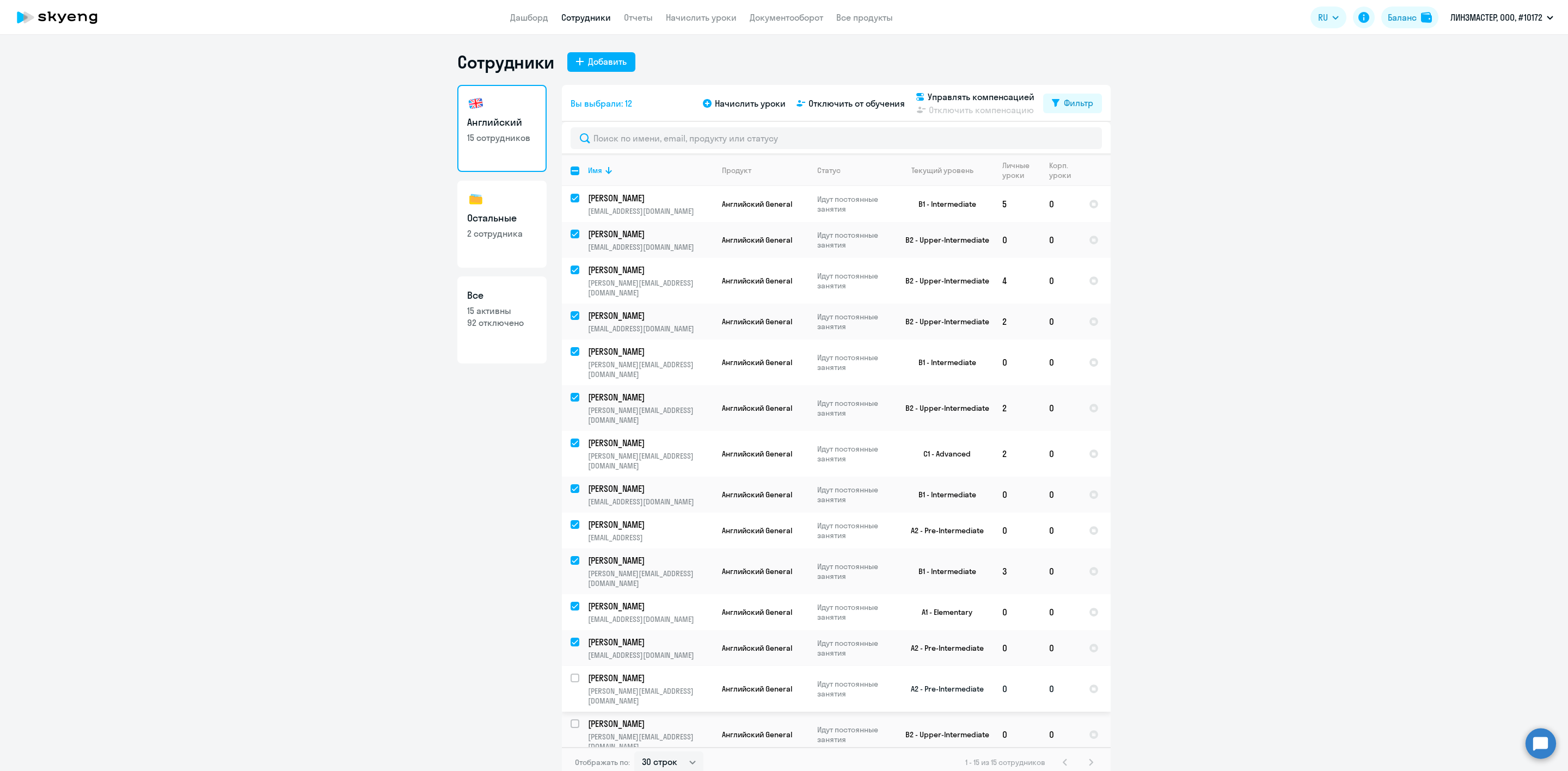
click at [578, 674] on input "select row 5423254" at bounding box center [581, 685] width 22 height 22
checkbox input "true"
click at [577, 719] on input "select row 5423252" at bounding box center [581, 730] width 22 height 22
checkbox input "true"
click at [570, 765] on input "select row 5325613" at bounding box center [581, 776] width 22 height 22
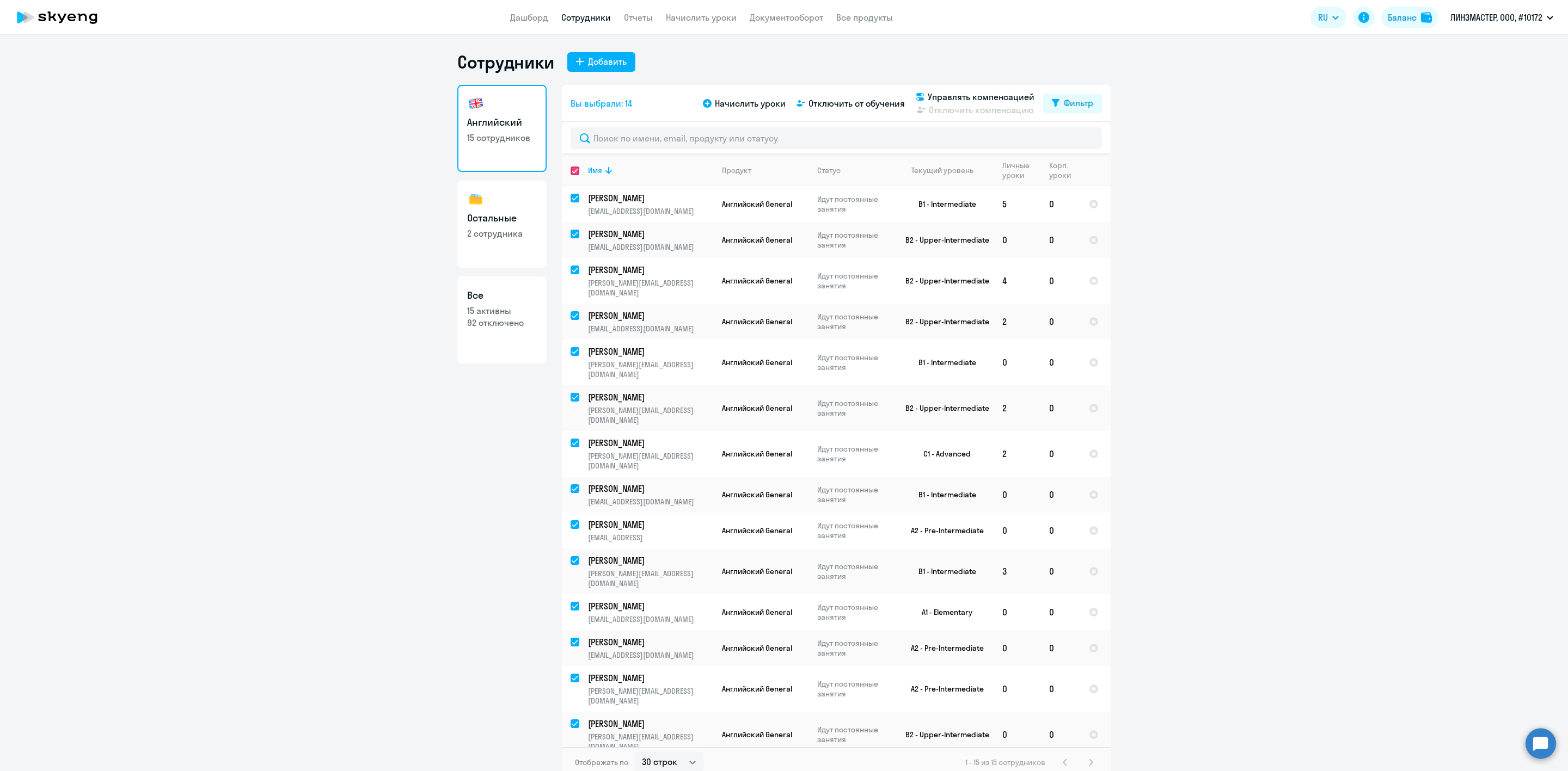
checkbox input "true"
click at [751, 103] on span "Начислить уроки" at bounding box center [750, 103] width 71 height 13
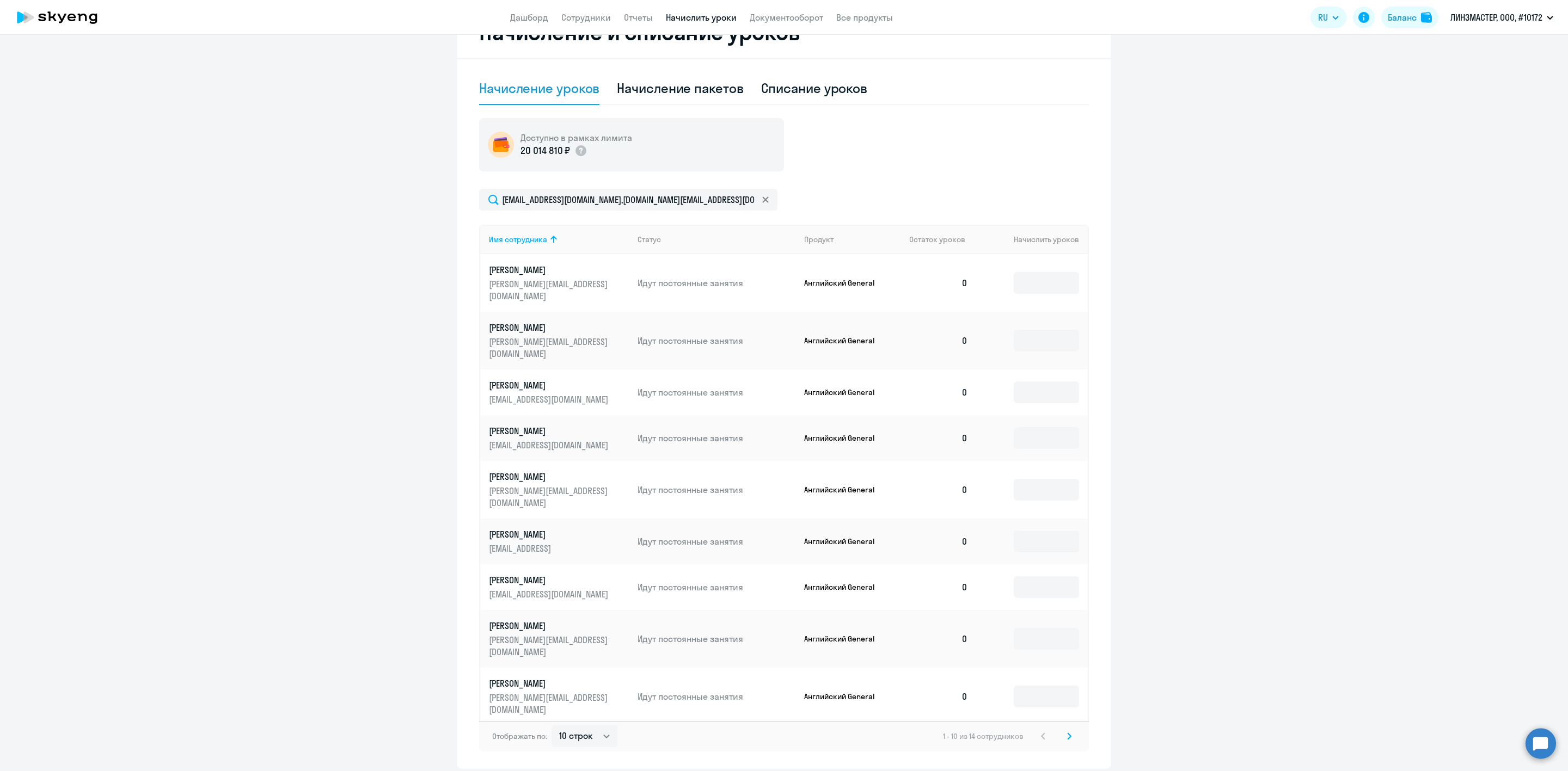
scroll to position [299, 0]
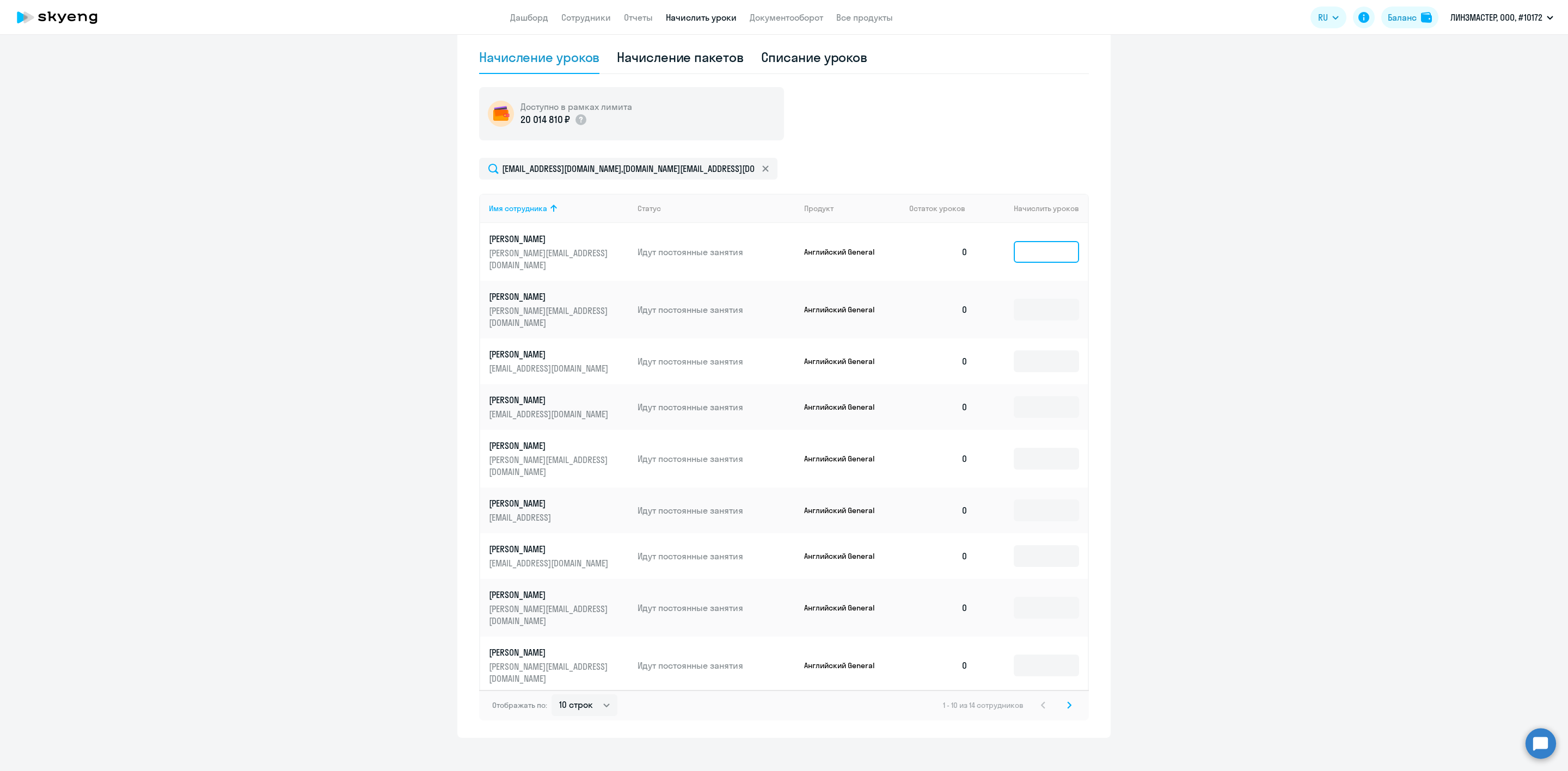
click at [1023, 243] on input at bounding box center [1046, 252] width 65 height 22
click at [593, 696] on select "10 строк 30 строк 50 строк" at bounding box center [585, 705] width 66 height 22
select select "30"
click at [552, 695] on select "10 строк 30 строк 50 строк" at bounding box center [585, 705] width 66 height 22
click at [1016, 299] on input at bounding box center [1046, 310] width 65 height 22
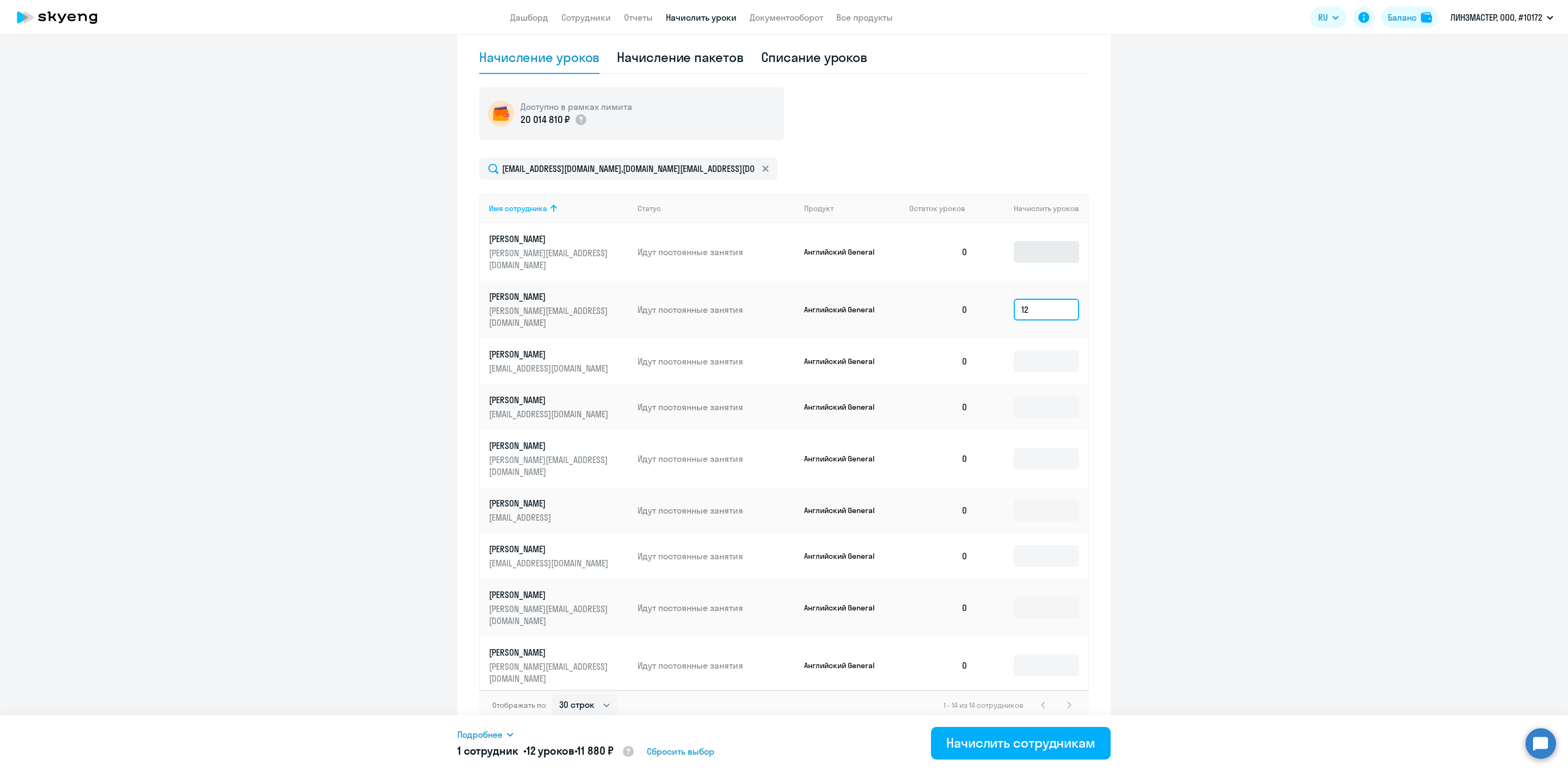
type input "12"
click at [1014, 256] on input at bounding box center [1046, 252] width 65 height 22
type input "4"
click at [1021, 351] on input at bounding box center [1046, 361] width 65 height 22
type input "4"
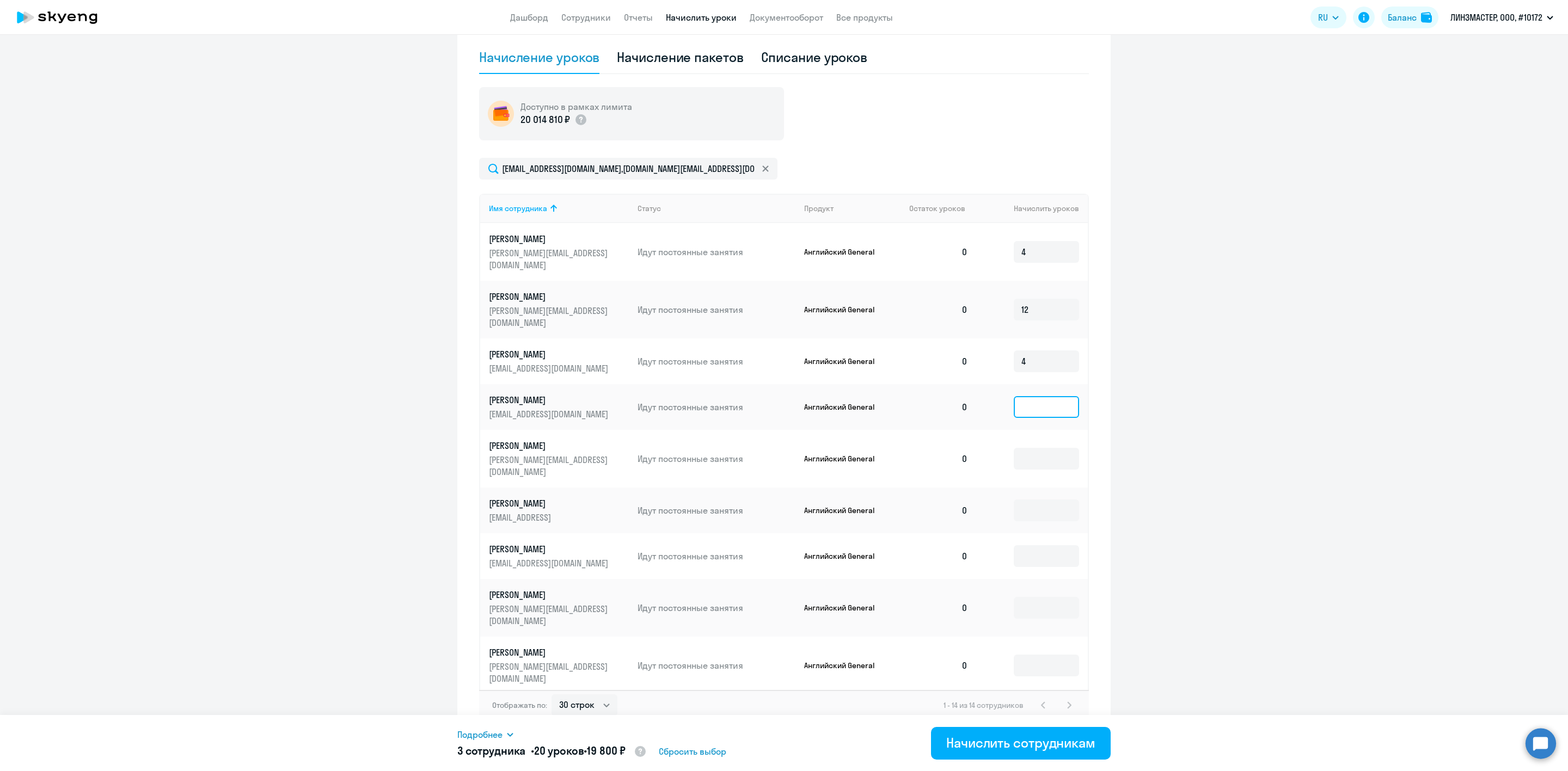
click at [1016, 396] on input at bounding box center [1046, 407] width 65 height 22
type input "4"
click at [1014, 448] on input at bounding box center [1046, 458] width 65 height 22
type input "4"
click at [1014, 500] on input at bounding box center [1046, 510] width 65 height 22
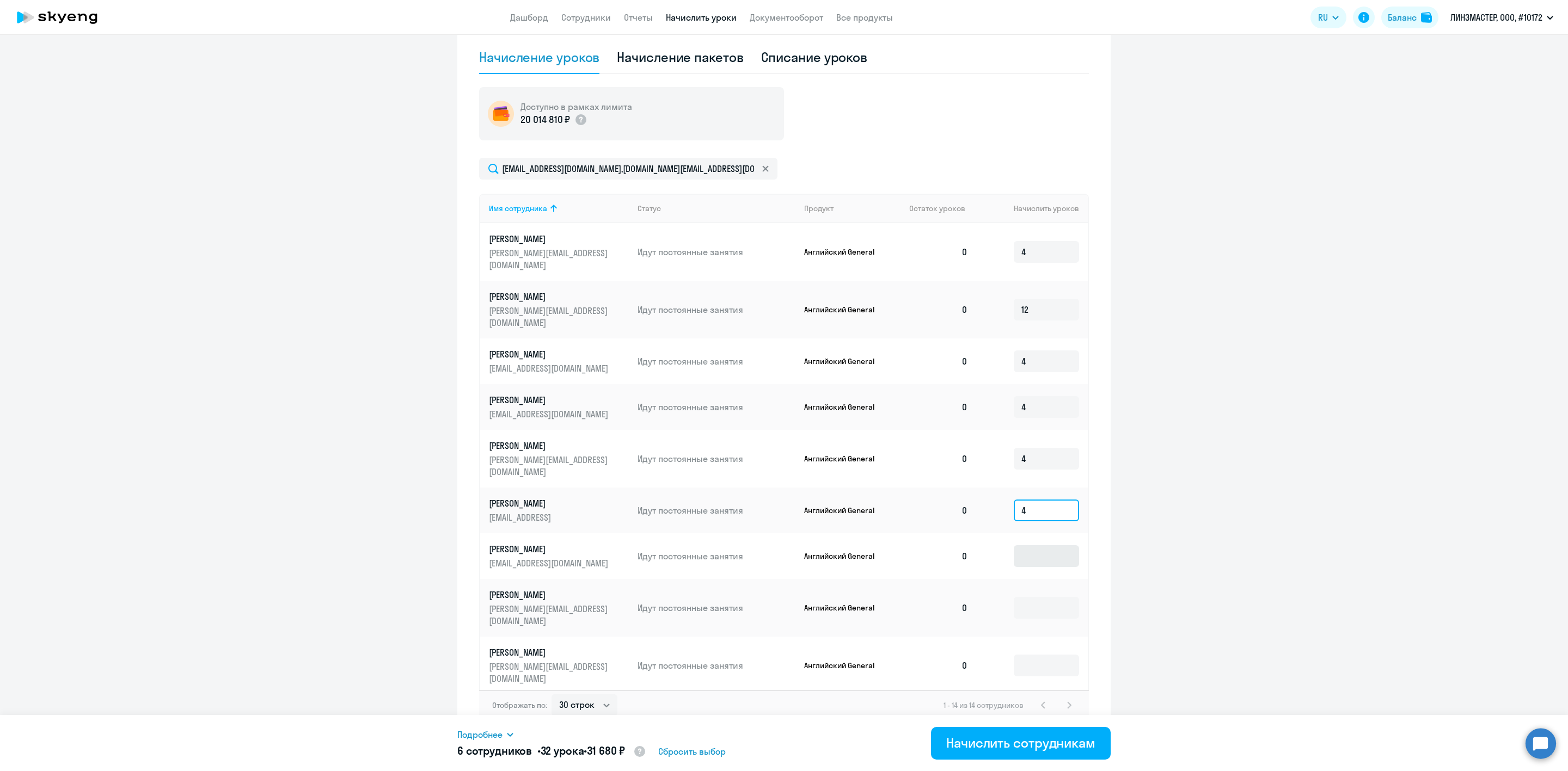
type input "4"
click at [1014, 545] on input at bounding box center [1046, 556] width 65 height 22
type input "4"
click at [1014, 597] on input at bounding box center [1046, 607] width 65 height 22
type input "4"
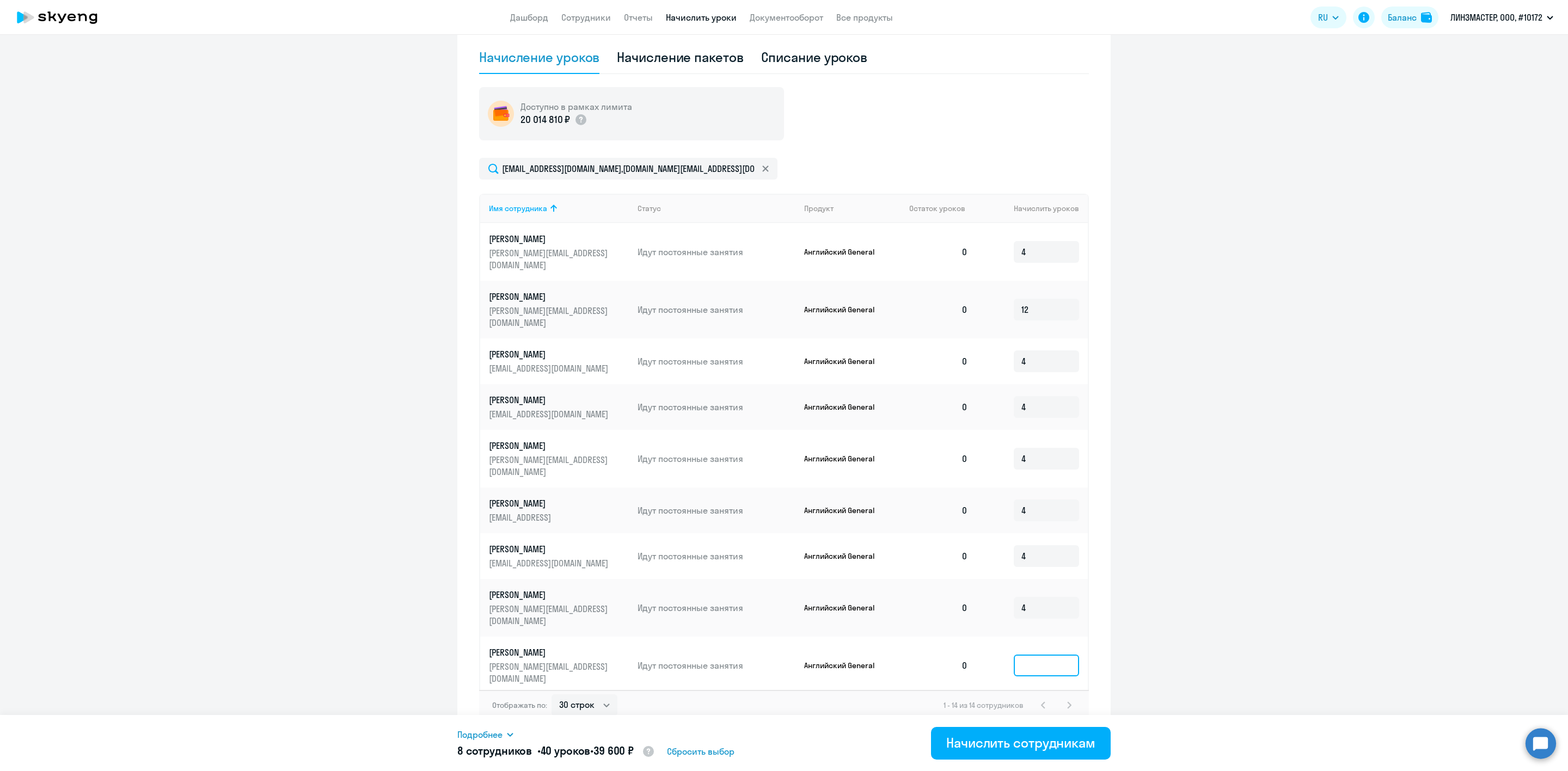
click at [1014, 655] on input at bounding box center [1046, 665] width 65 height 22
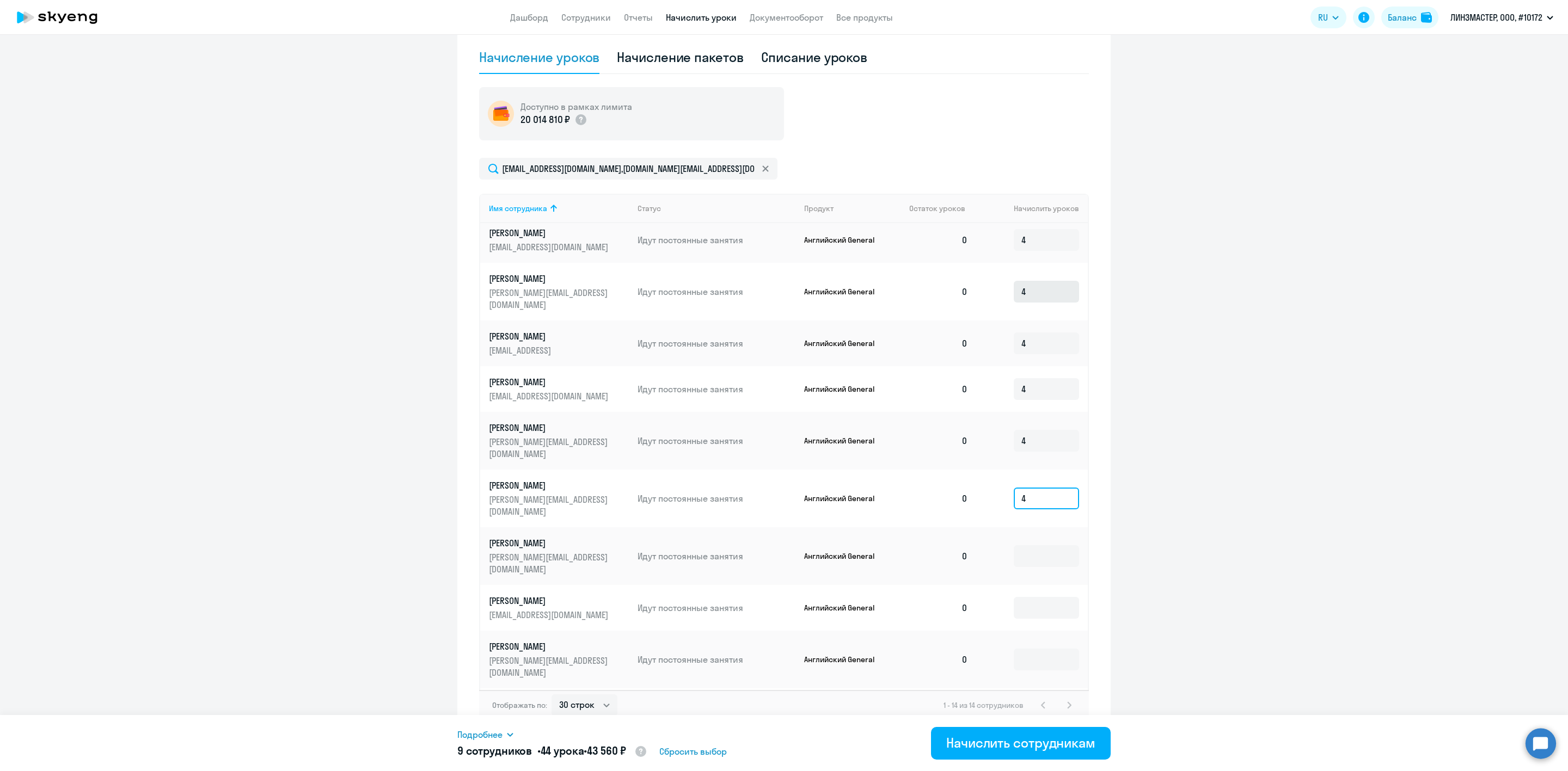
scroll to position [173, 0]
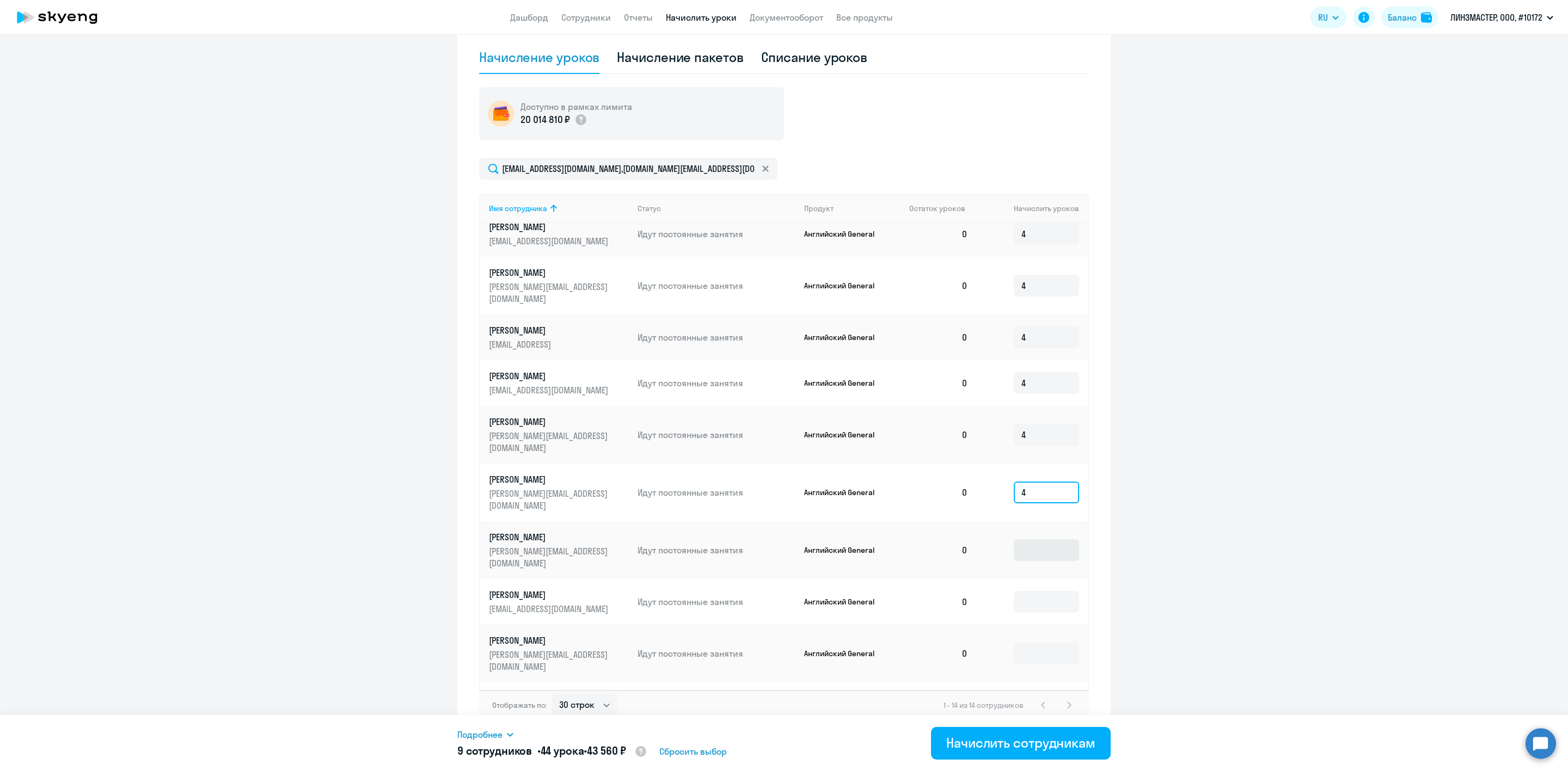
type input "4"
click at [1014, 539] on input at bounding box center [1046, 550] width 65 height 22
type input "4"
click at [1014, 591] on input at bounding box center [1046, 602] width 65 height 22
type input "4"
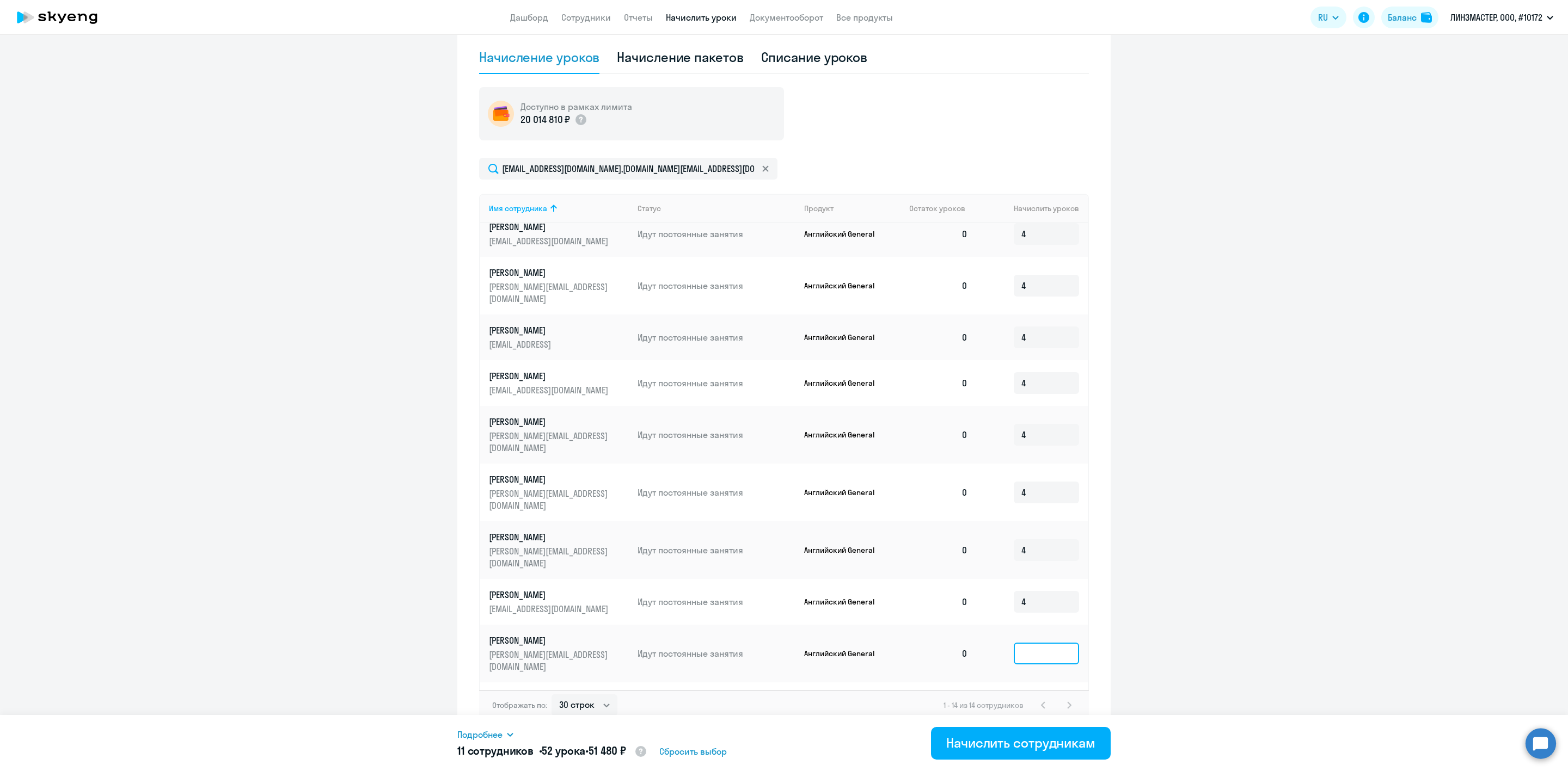
click at [1014, 643] on input at bounding box center [1046, 653] width 65 height 22
type input "4"
click at [1016, 695] on input at bounding box center [1046, 705] width 65 height 22
type input "4"
click at [1014, 740] on input at bounding box center [1046, 750] width 65 height 22
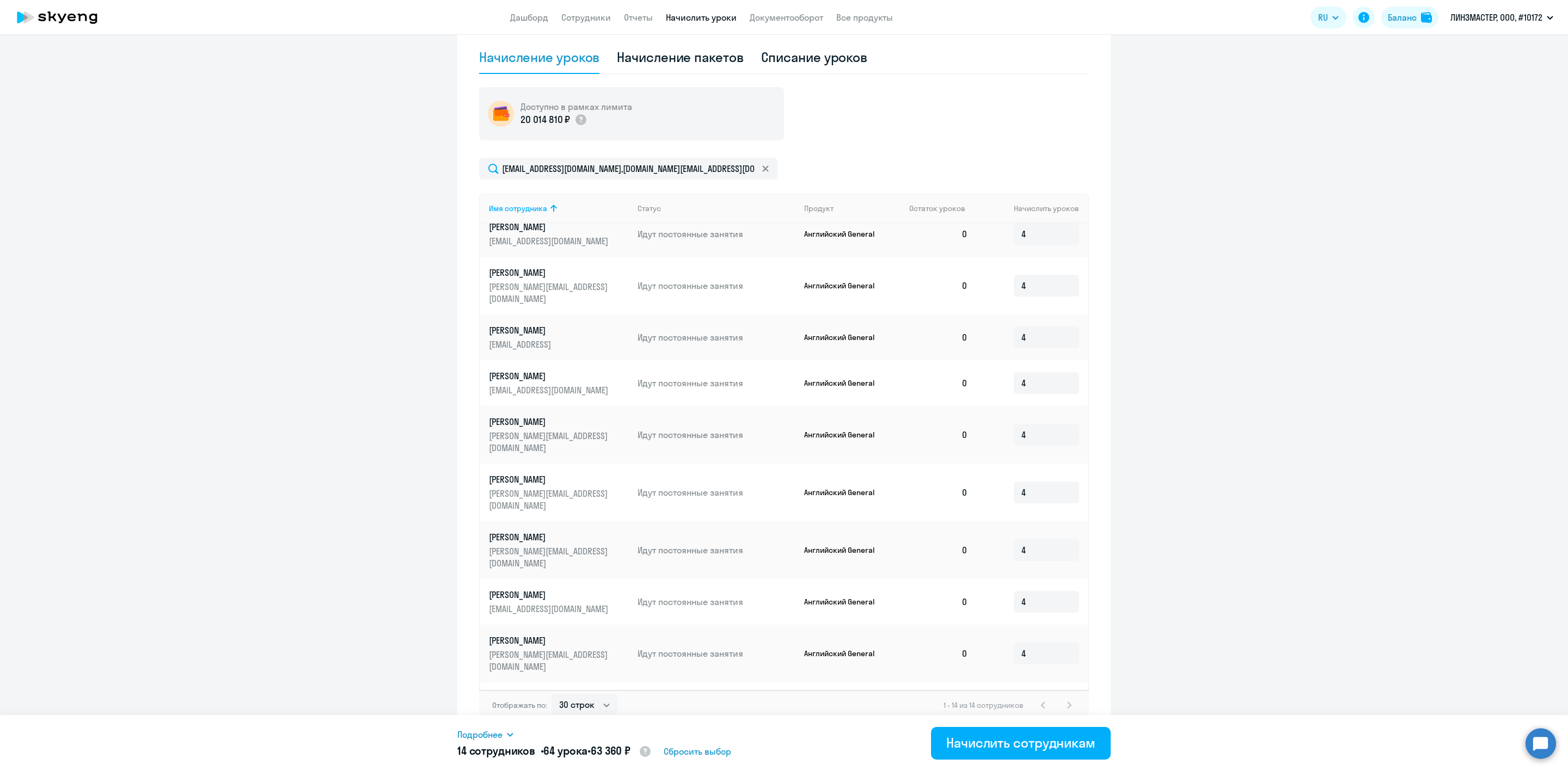
type input "4"
click at [1178, 544] on ng-component "Автоначисления Смотреть все действующий Ежемесячное автоначисление Каждый месяц…" at bounding box center [784, 245] width 1568 height 986
click at [970, 744] on div "Начислить сотрудникам" at bounding box center [1021, 743] width 149 height 17
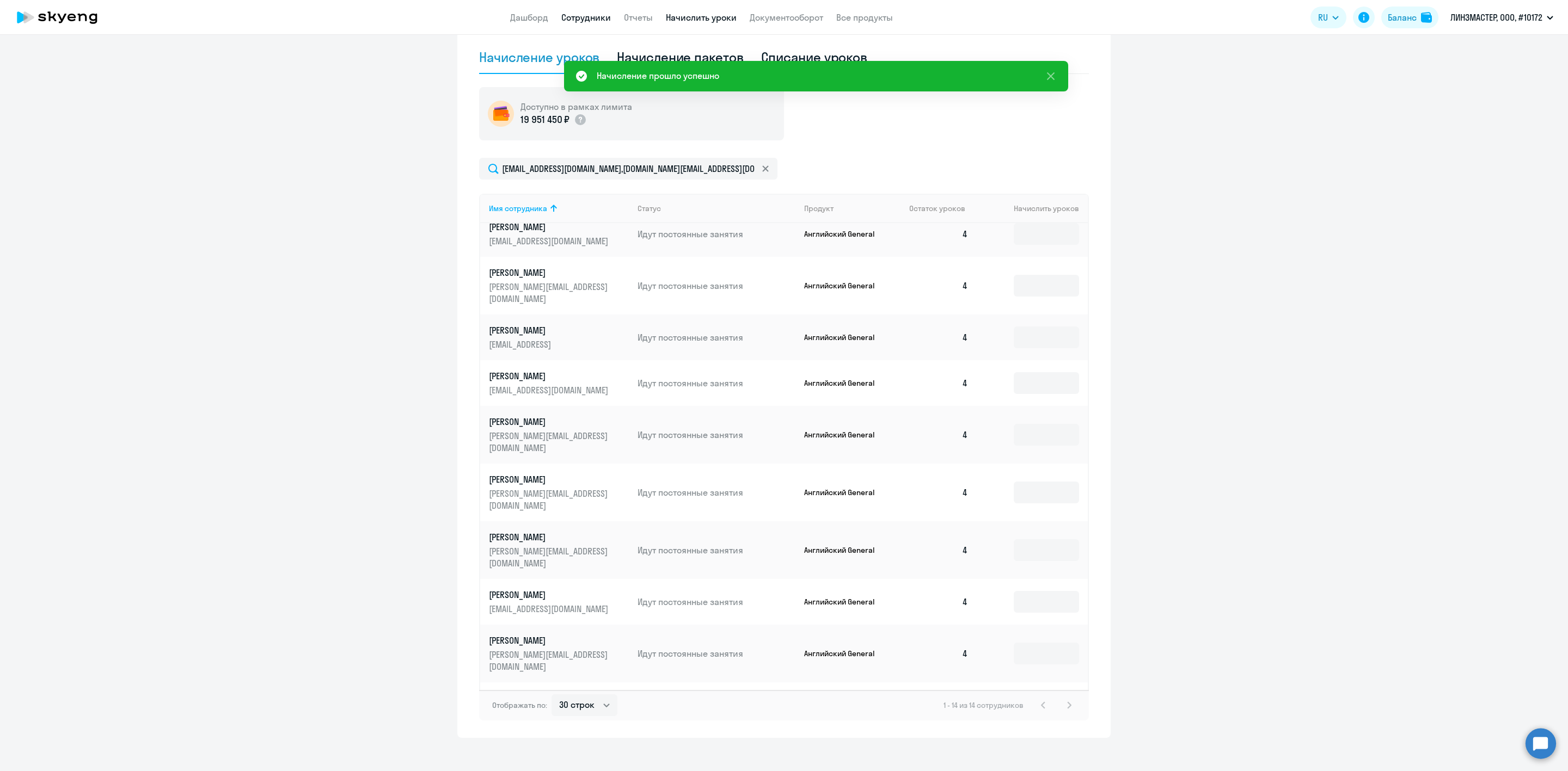
click at [588, 18] on link "Сотрудники" at bounding box center [586, 17] width 50 height 11
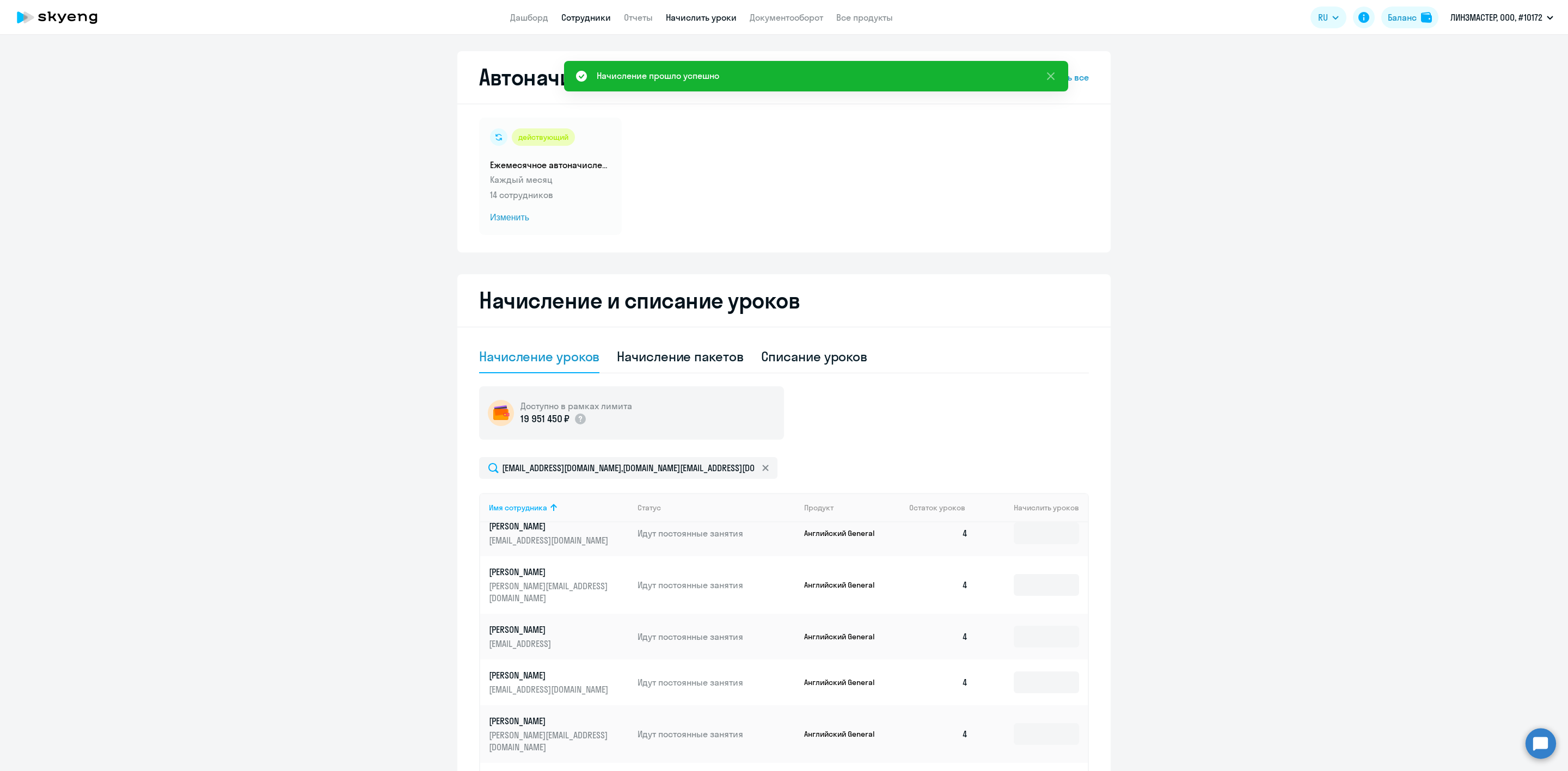
select select "30"
